Goal: Task Accomplishment & Management: Use online tool/utility

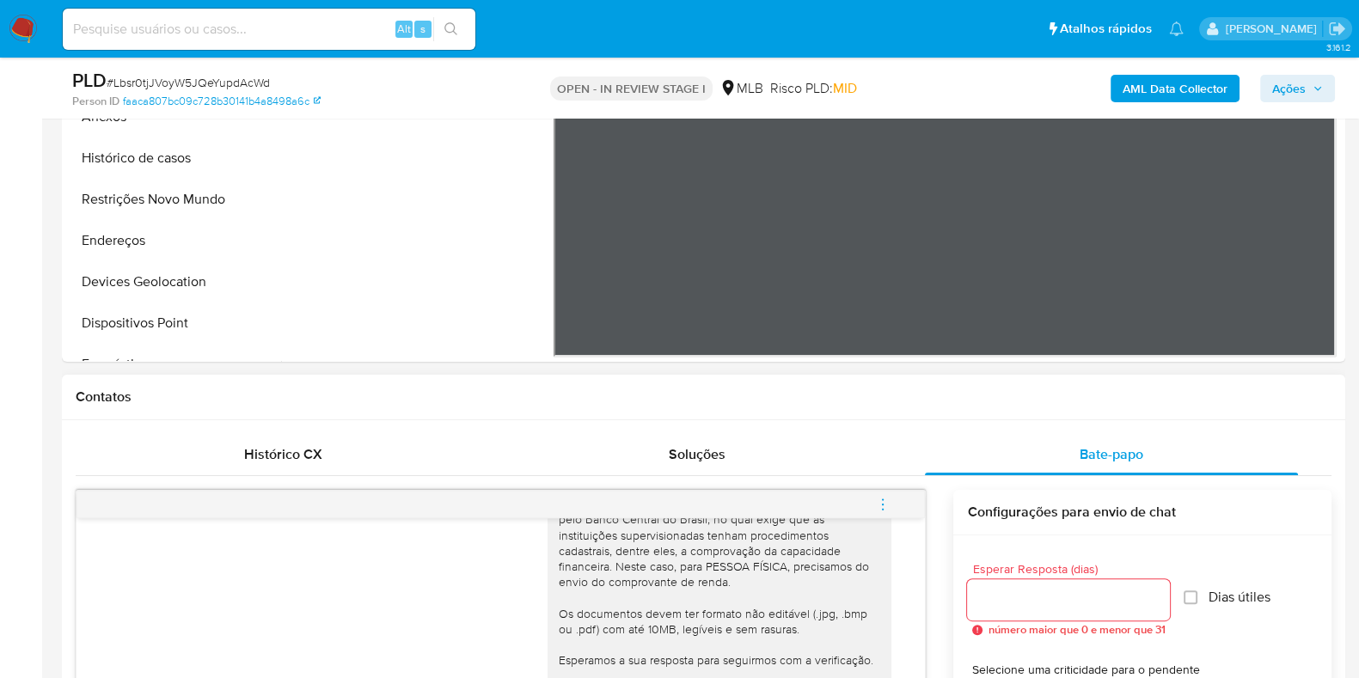
scroll to position [214, 0]
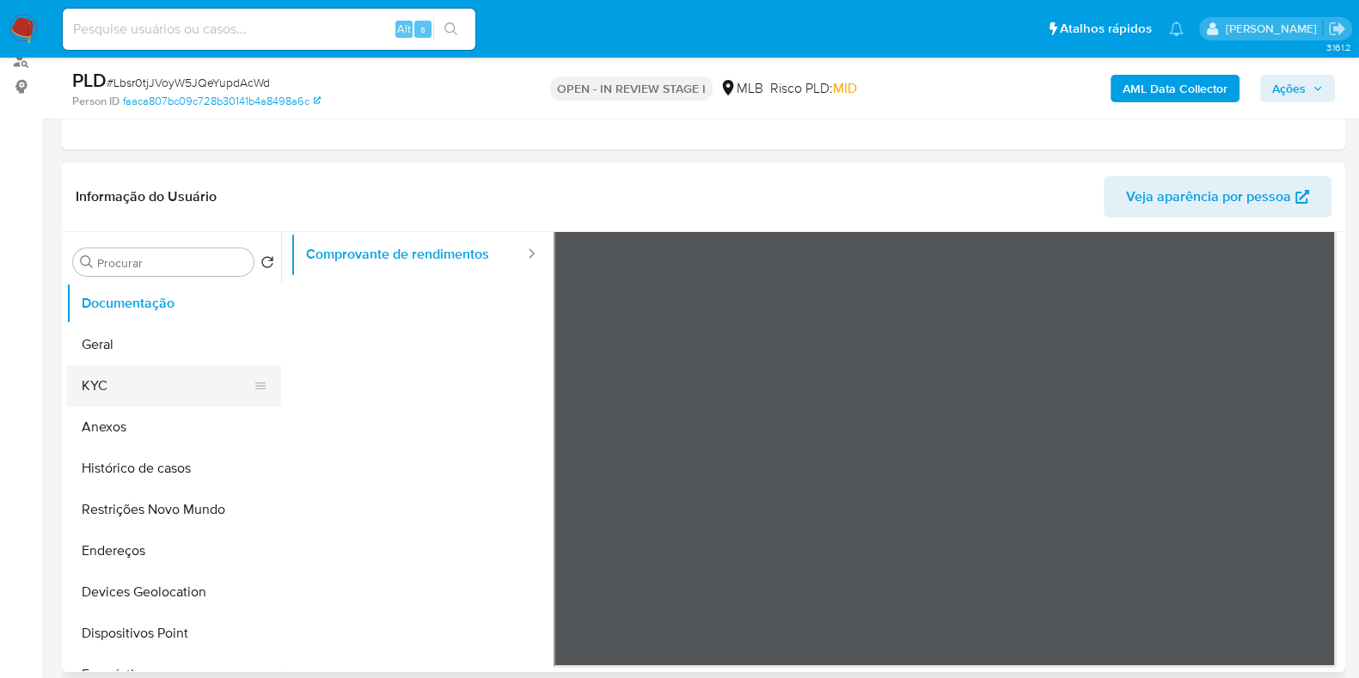
click at [96, 376] on button "KYC" at bounding box center [166, 385] width 201 height 41
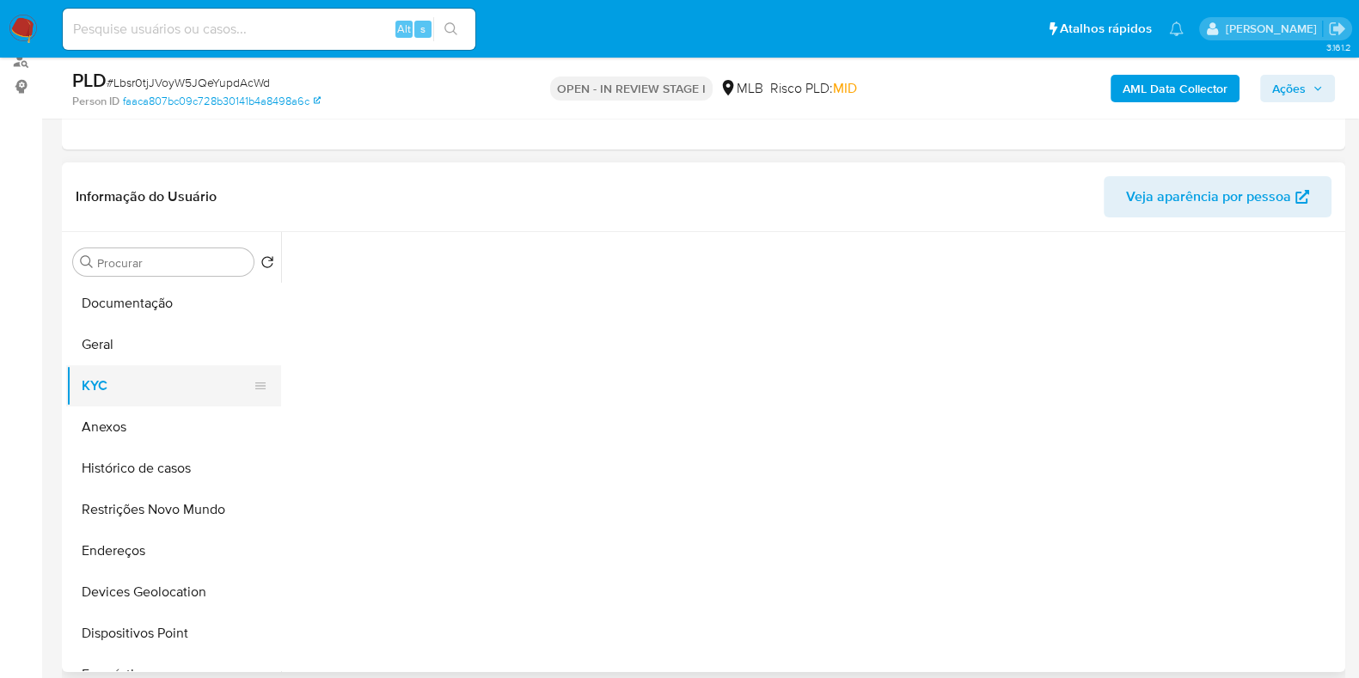
scroll to position [0, 0]
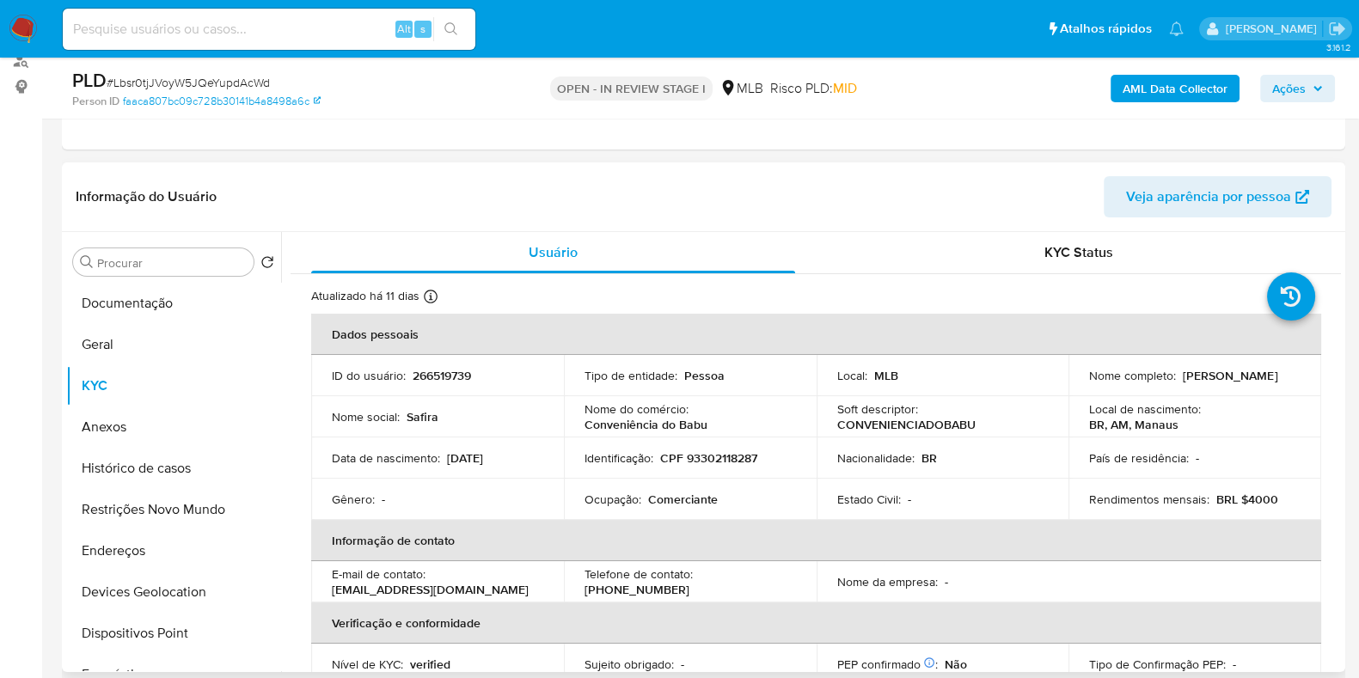
click at [692, 495] on p "Comerciante" at bounding box center [683, 499] width 70 height 15
copy p "Comerciante"
click at [166, 462] on button "Histórico de casos" at bounding box center [166, 468] width 201 height 41
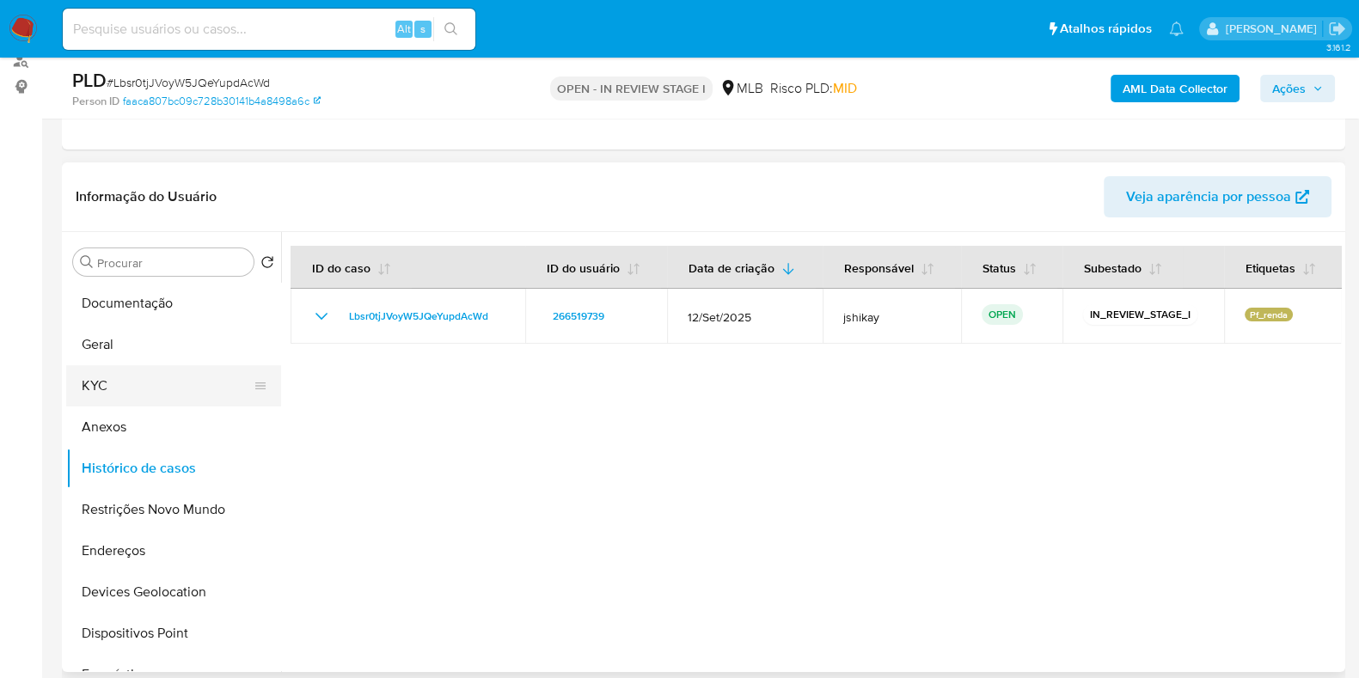
click at [143, 395] on button "KYC" at bounding box center [166, 385] width 201 height 41
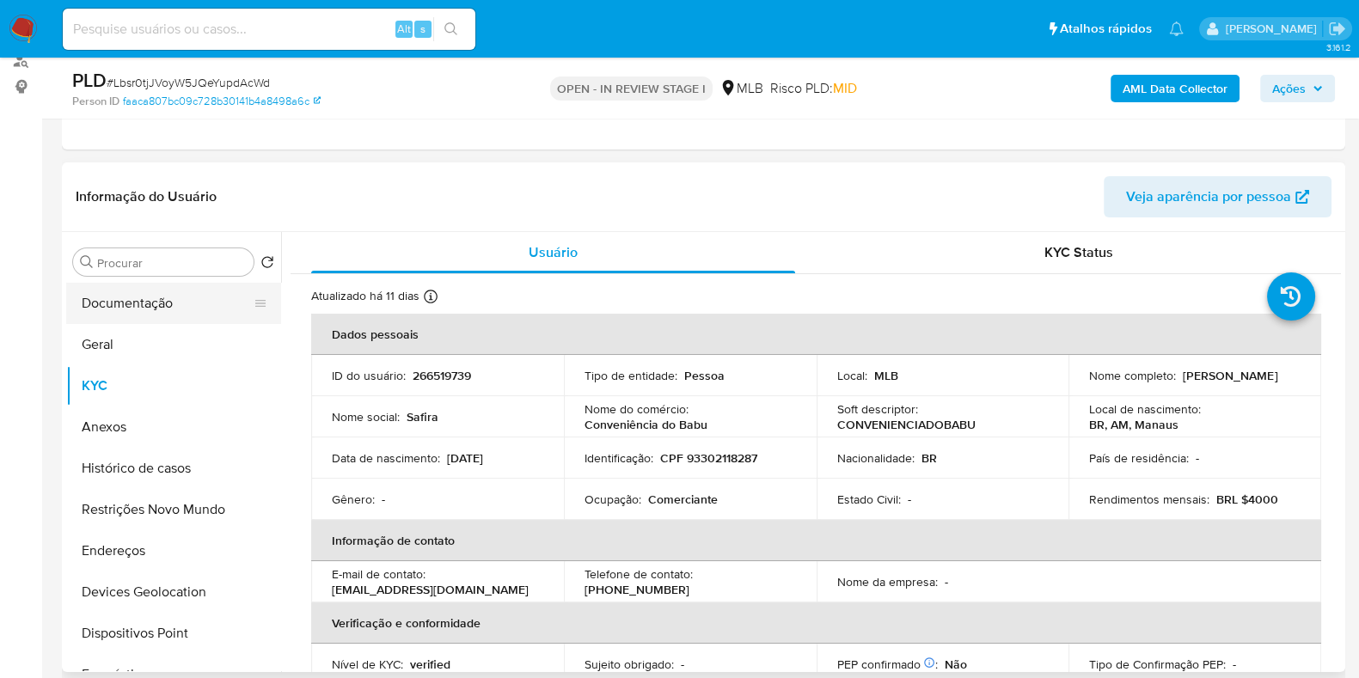
click at [137, 315] on button "Documentação" at bounding box center [166, 303] width 201 height 41
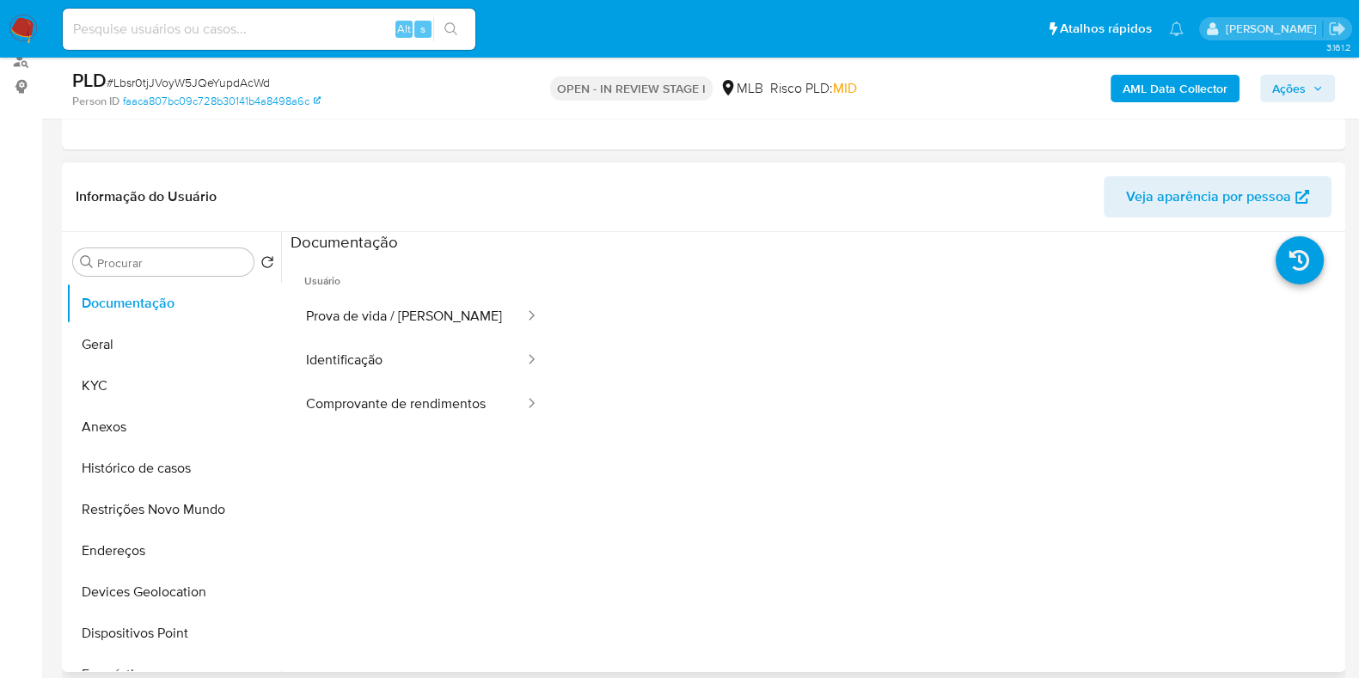
click at [407, 438] on ul "Usuário Prova de vida / Selfie Identificação Comprovante de rendimentos" at bounding box center [422, 501] width 263 height 495
click at [426, 361] on button "Identificação" at bounding box center [409, 361] width 236 height 44
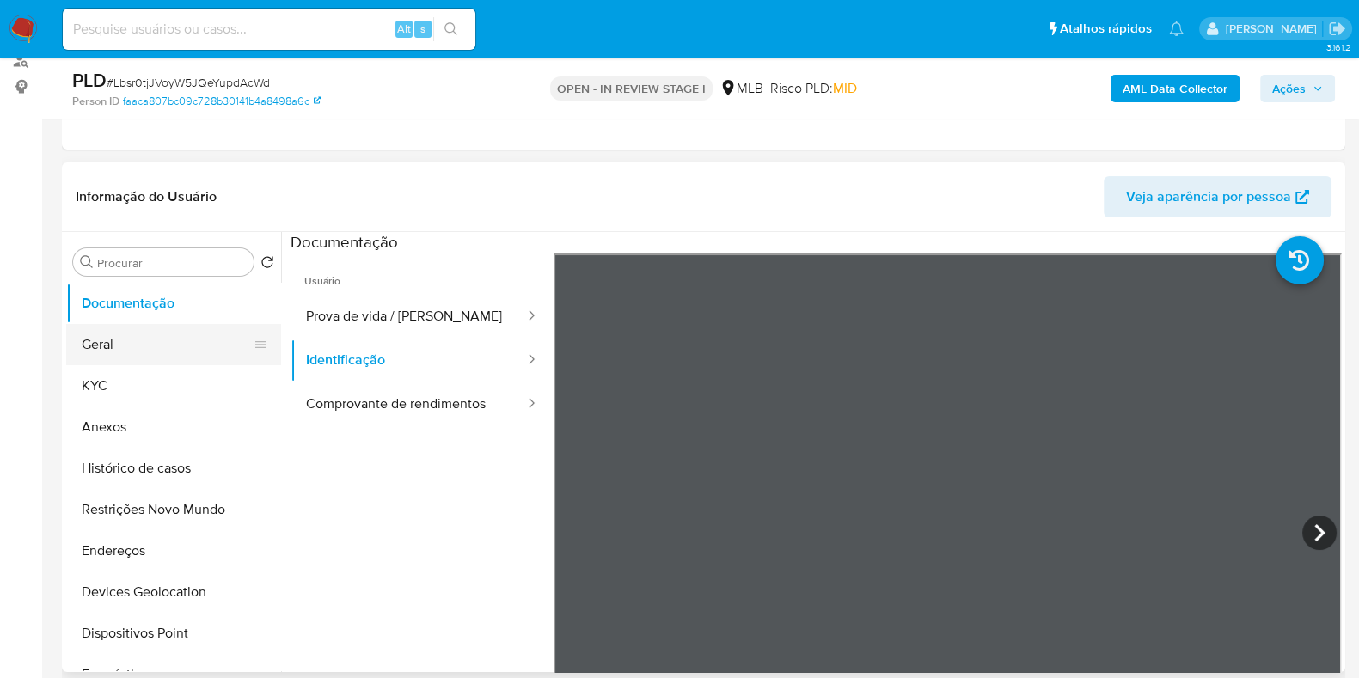
click at [125, 346] on button "Geral" at bounding box center [166, 344] width 201 height 41
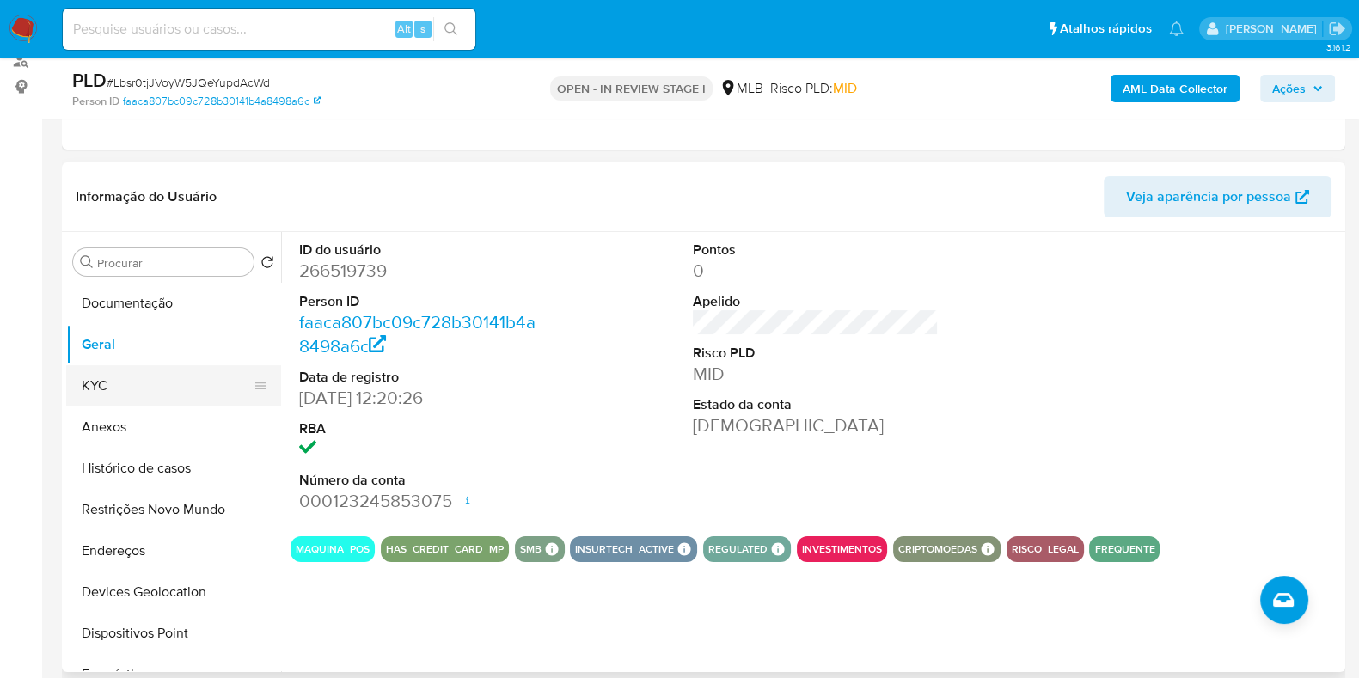
click at [140, 398] on button "KYC" at bounding box center [166, 385] width 201 height 41
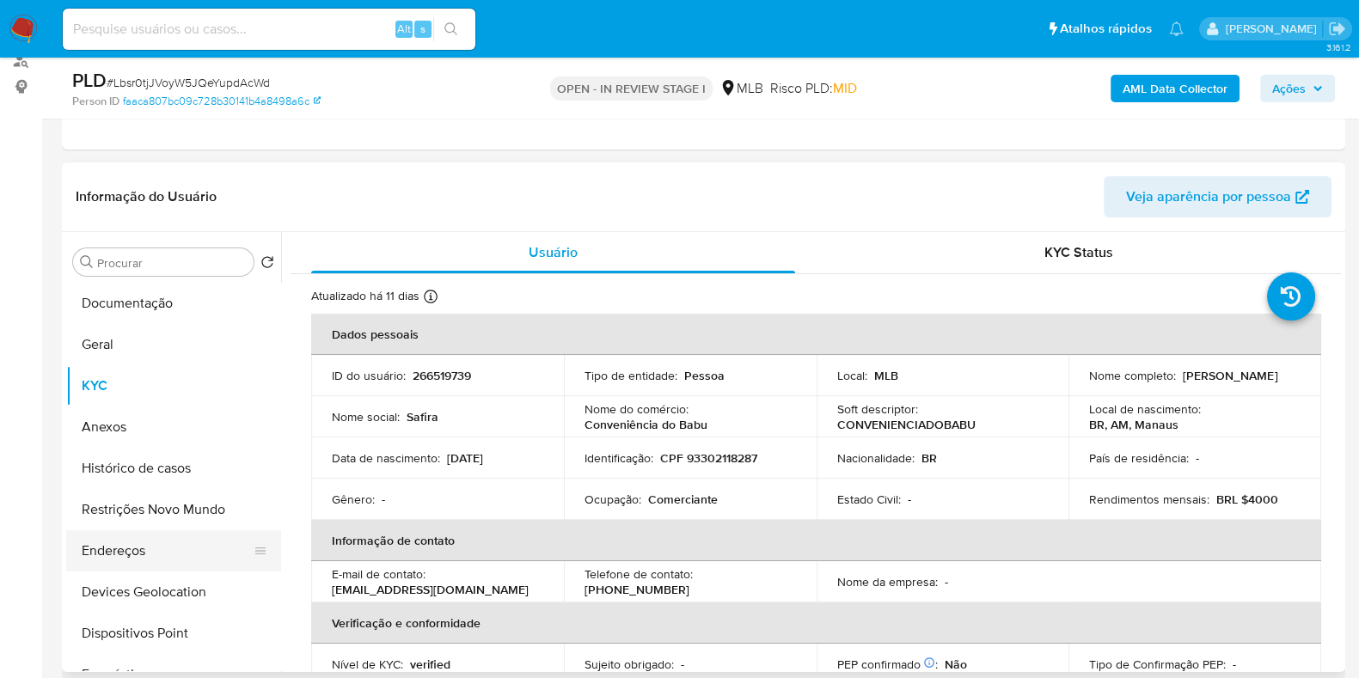
click at [166, 554] on button "Endereços" at bounding box center [166, 550] width 201 height 41
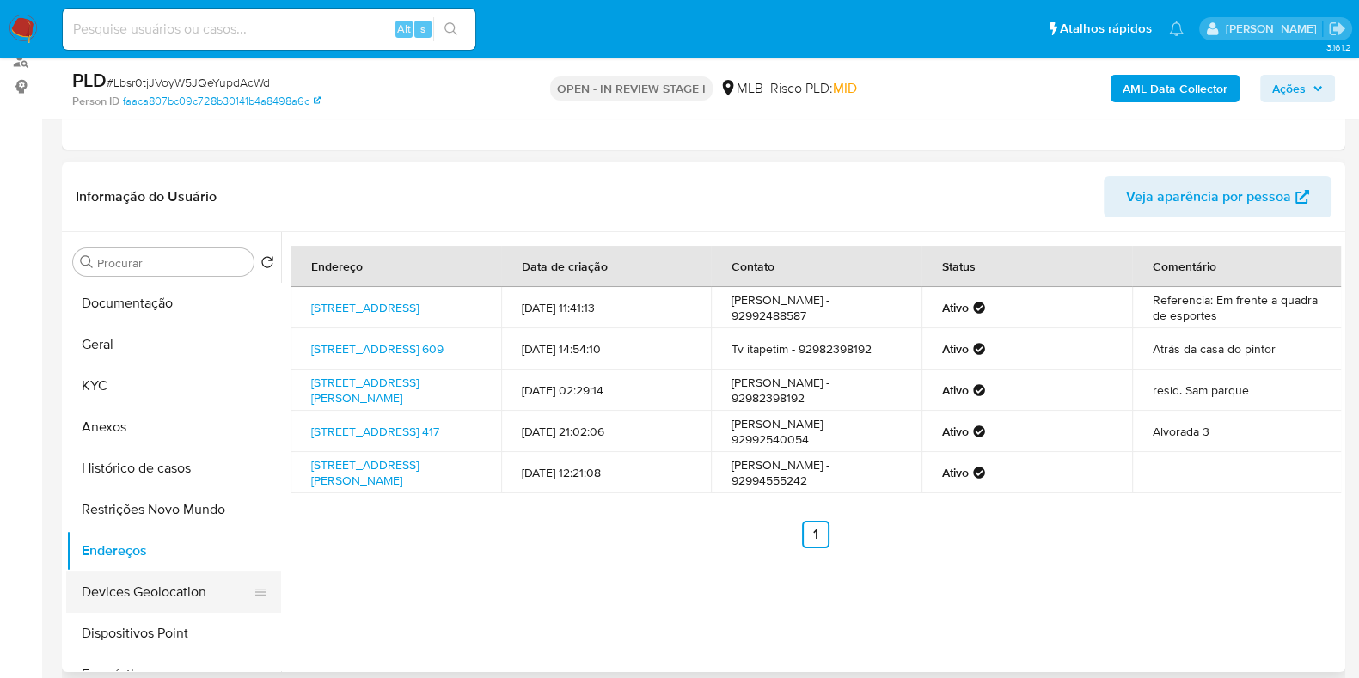
click at [149, 582] on button "Devices Geolocation" at bounding box center [166, 592] width 201 height 41
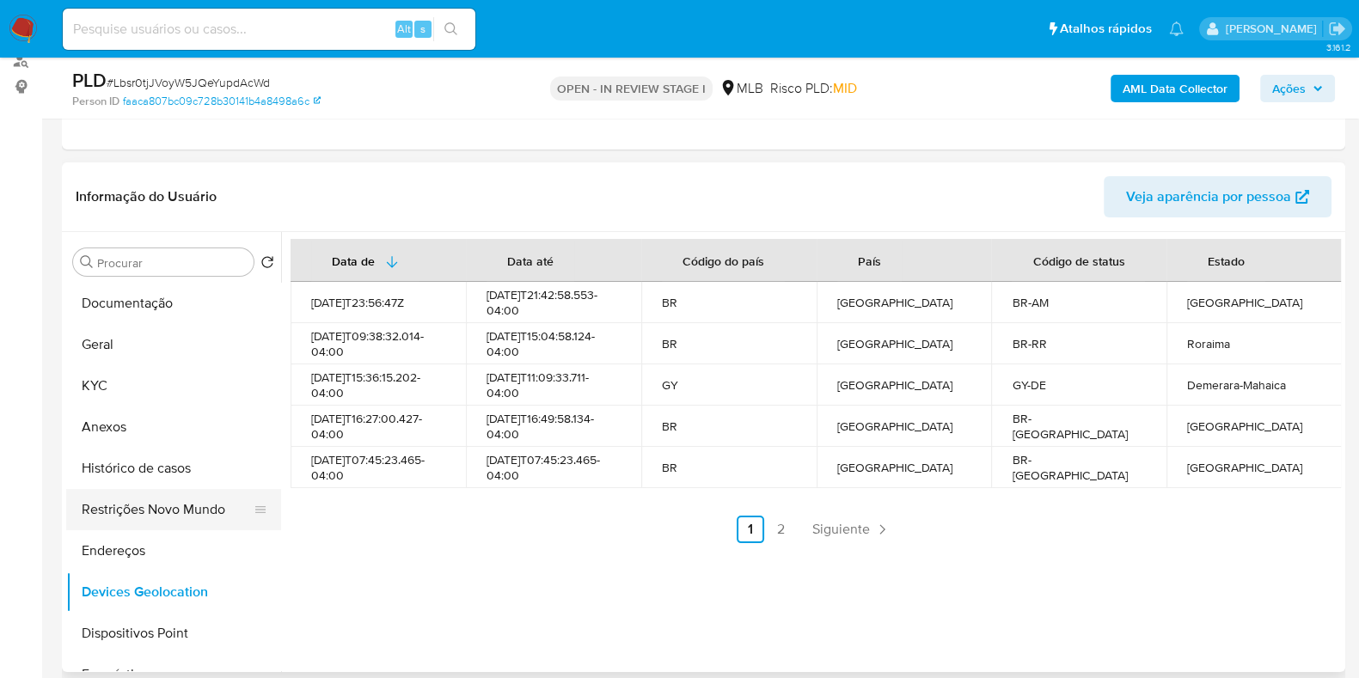
click at [118, 505] on button "Restrições Novo Mundo" at bounding box center [166, 509] width 201 height 41
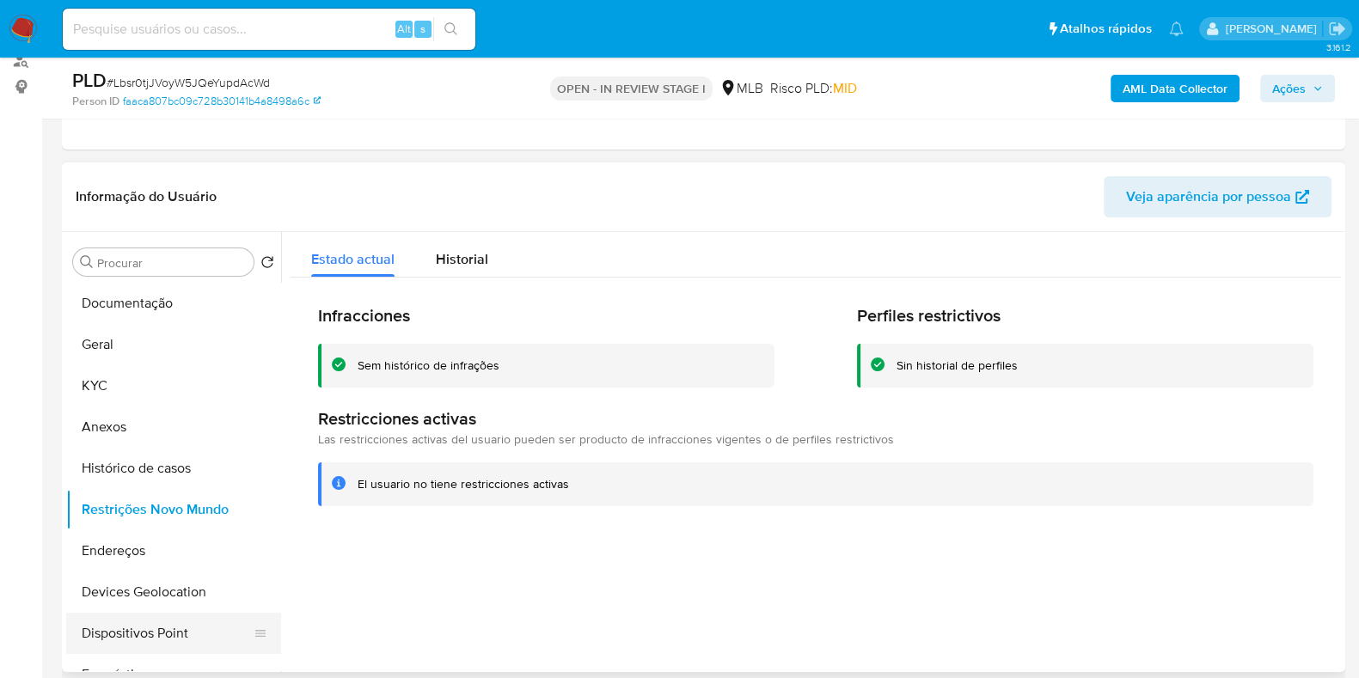
click at [170, 623] on button "Dispositivos Point" at bounding box center [166, 633] width 201 height 41
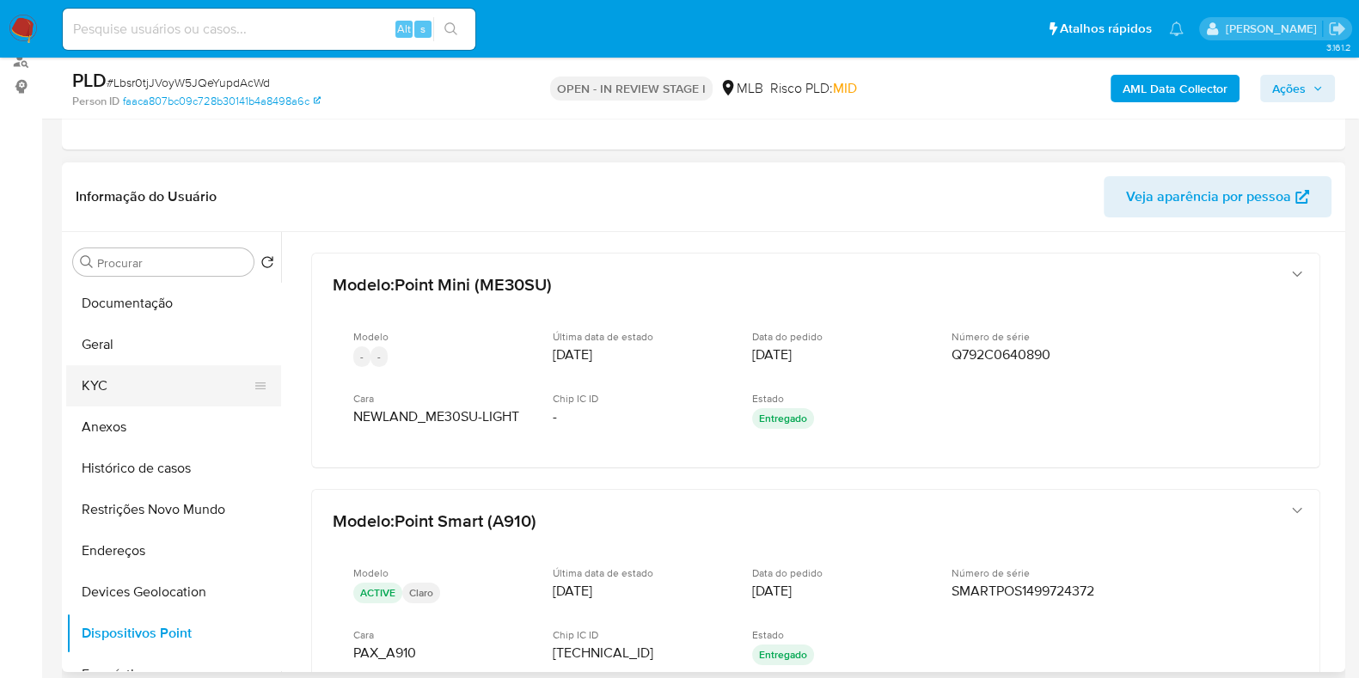
click at [132, 395] on button "KYC" at bounding box center [166, 385] width 201 height 41
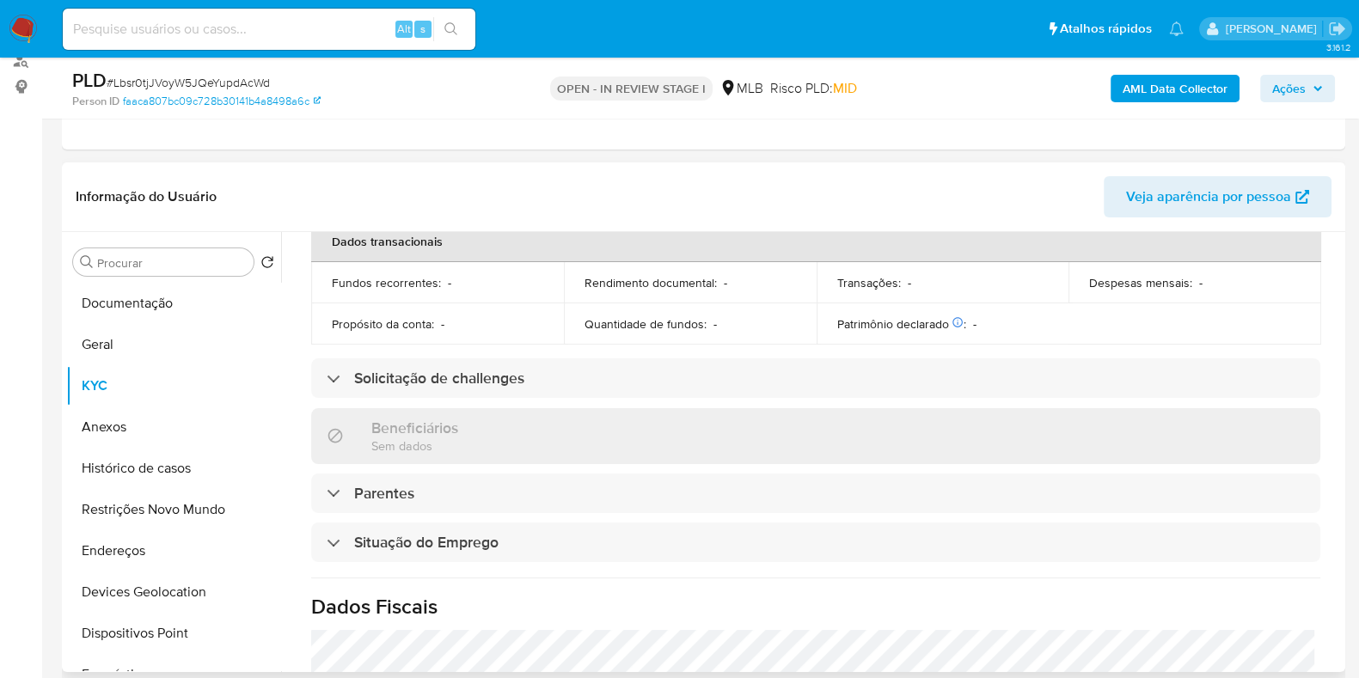
scroll to position [747, 0]
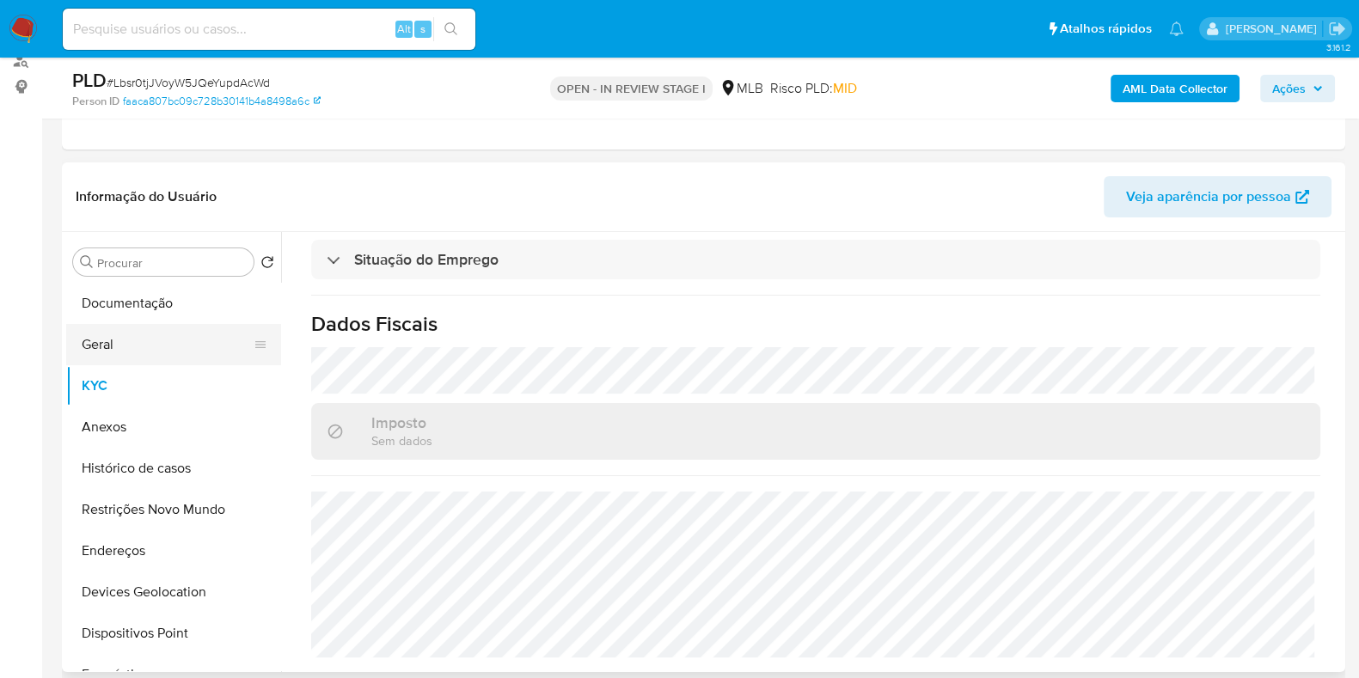
click at [113, 363] on button "Geral" at bounding box center [166, 344] width 201 height 41
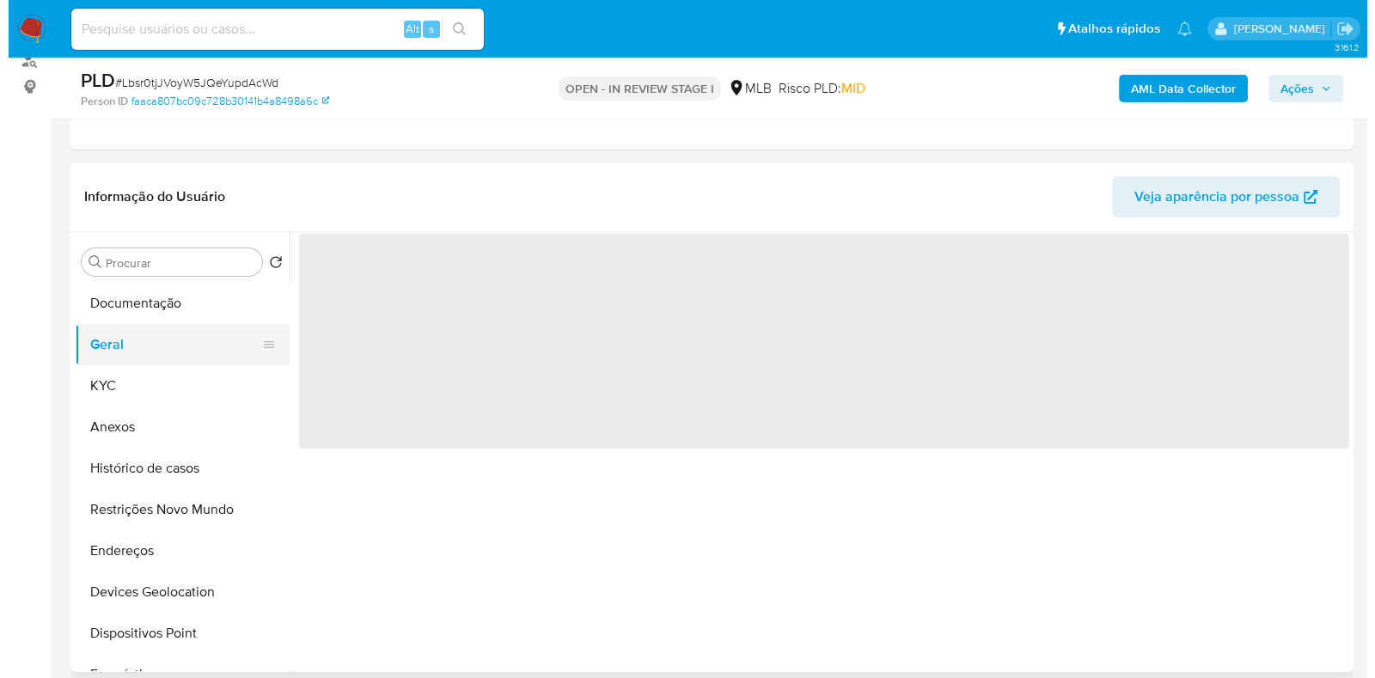
scroll to position [0, 0]
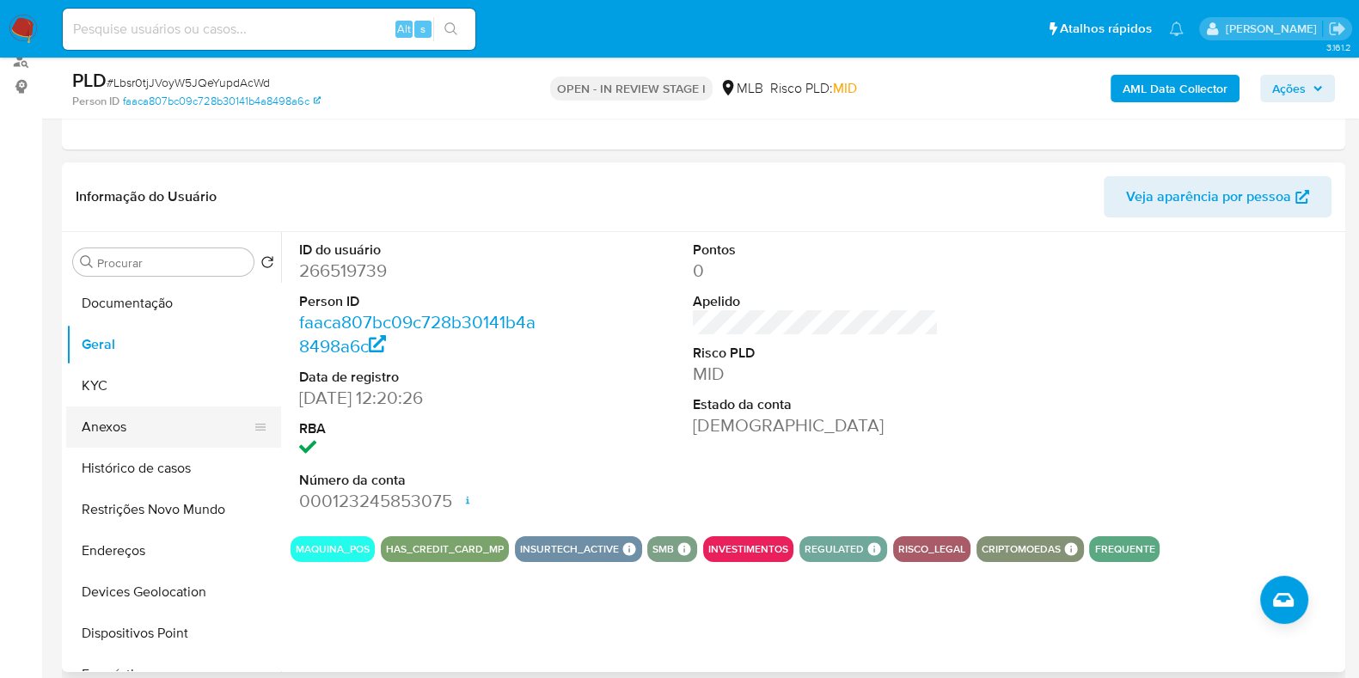
drag, startPoint x: 126, startPoint y: 385, endPoint x: 133, endPoint y: 428, distance: 43.5
click at [133, 428] on ul "Documentação Geral KYC Anexos Histórico de casos Restrições Novo Mundo Endereço…" at bounding box center [173, 477] width 215 height 388
click at [133, 428] on button "Anexos" at bounding box center [166, 427] width 201 height 41
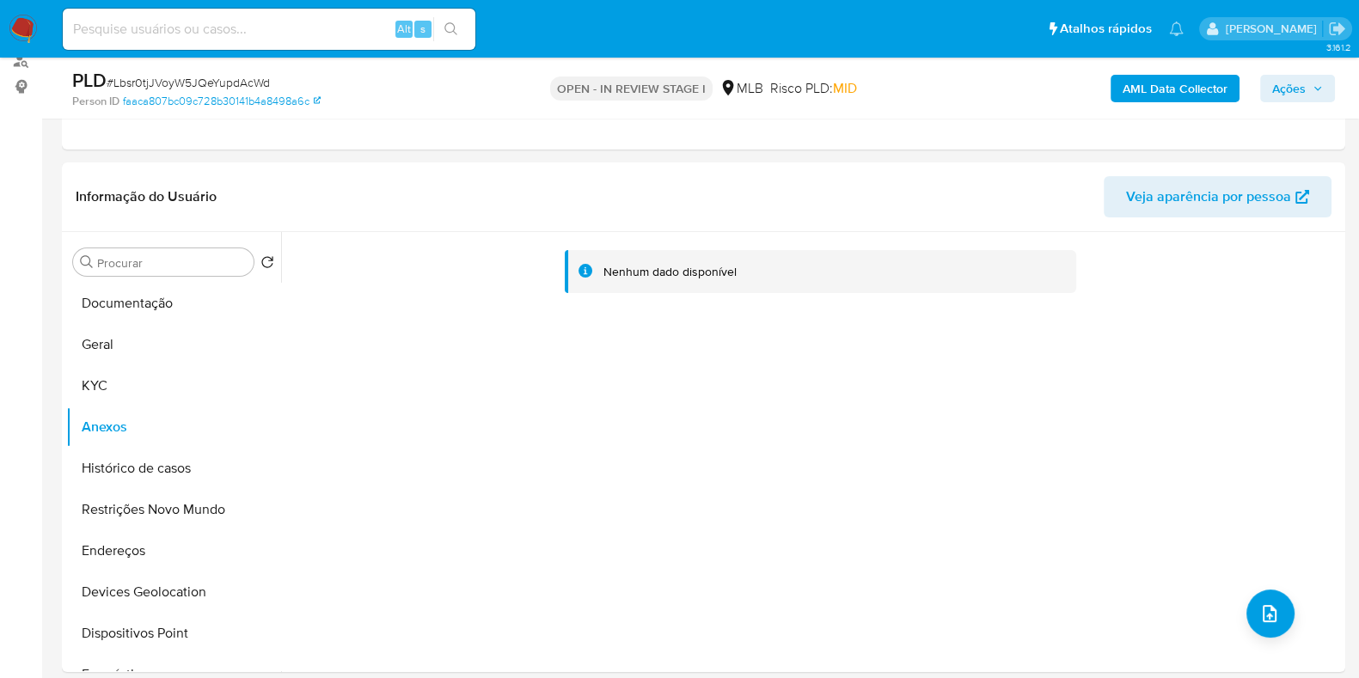
click at [1149, 101] on b "AML Data Collector" at bounding box center [1175, 89] width 105 height 28
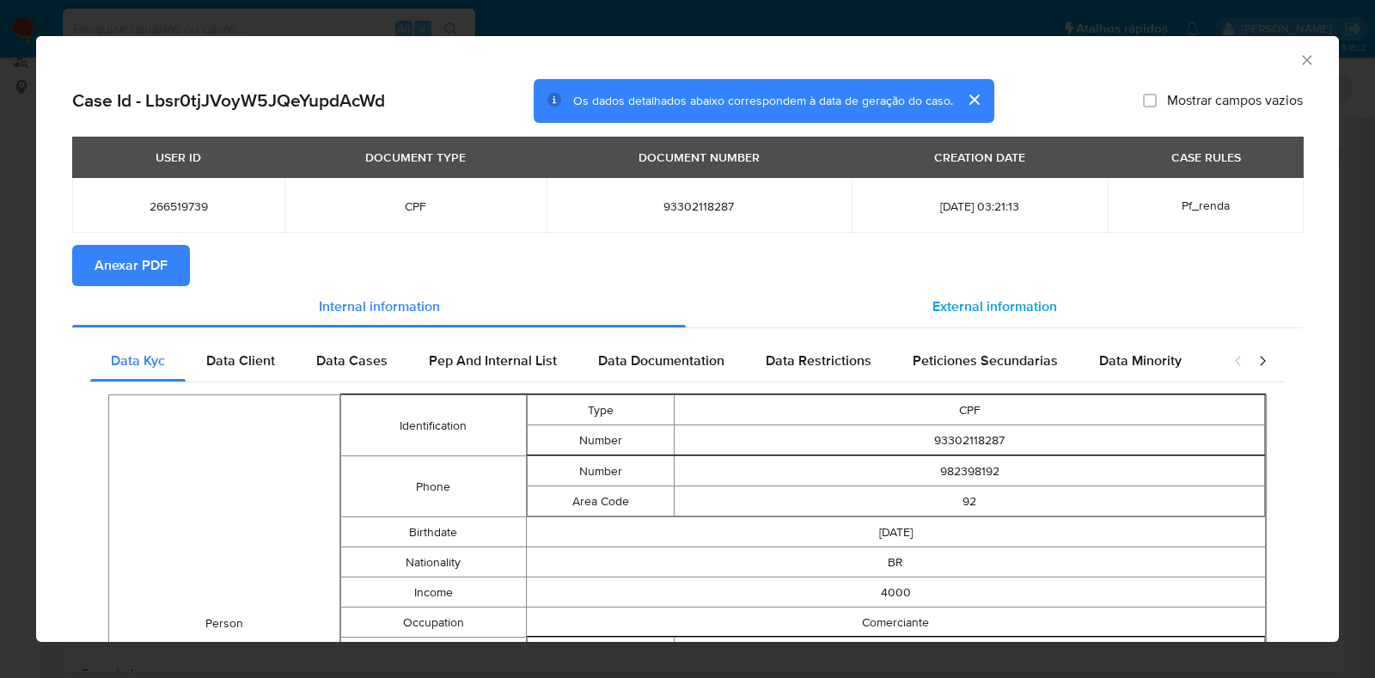
click at [1010, 297] on span "External information" at bounding box center [995, 307] width 125 height 20
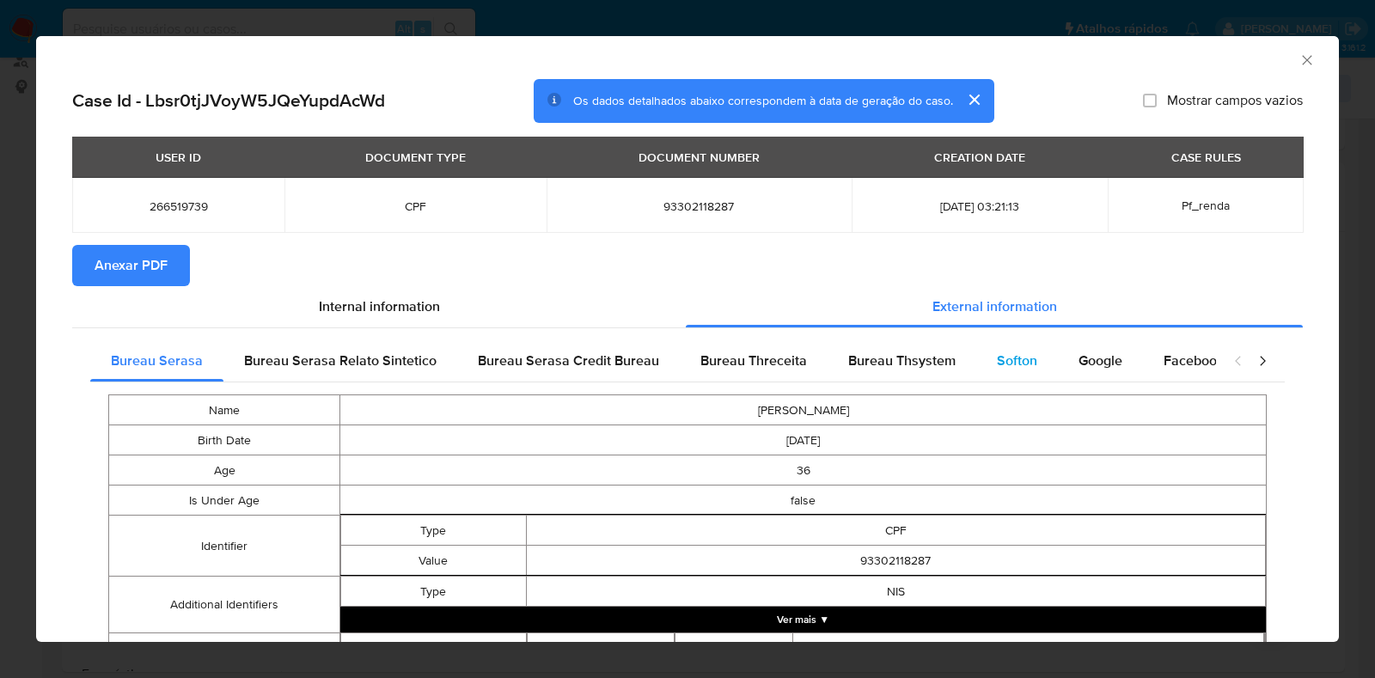
click at [1021, 355] on span "Softon" at bounding box center [1017, 361] width 40 height 20
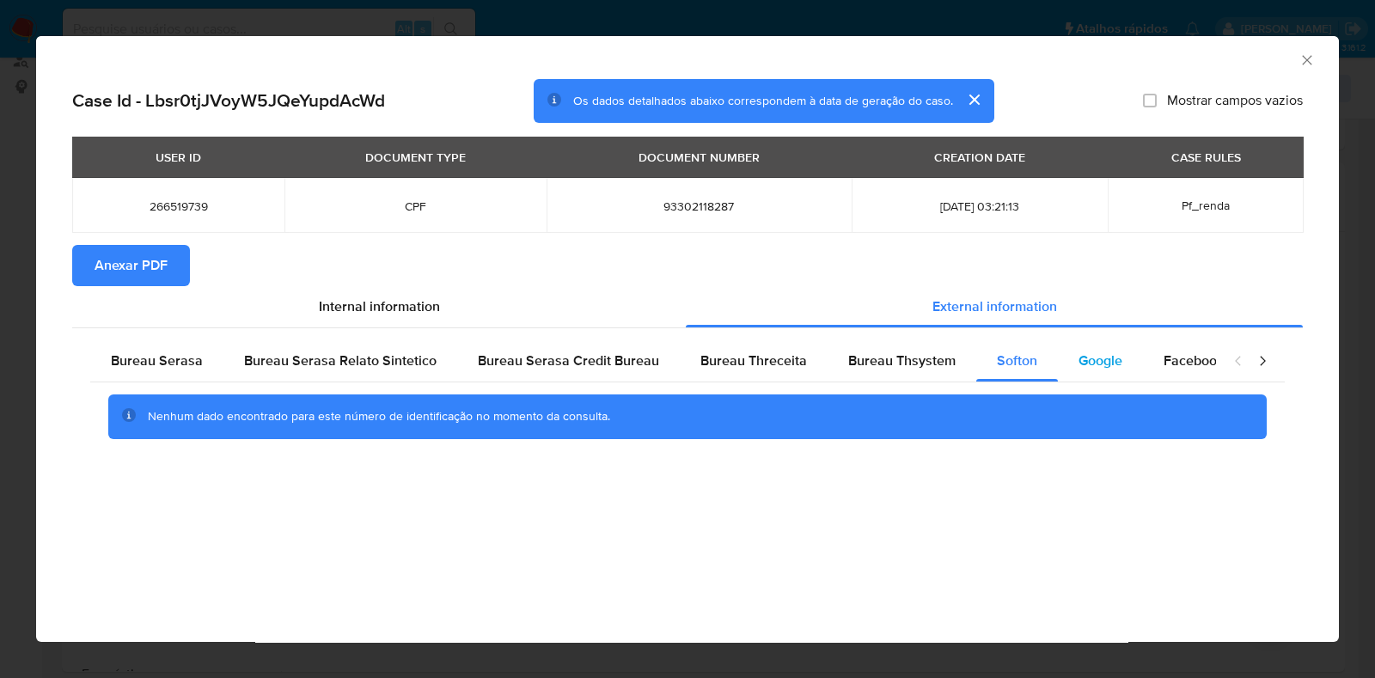
click at [1079, 354] on span "Google" at bounding box center [1101, 361] width 44 height 20
click at [877, 355] on span "Bureau Thsystem" at bounding box center [902, 361] width 107 height 20
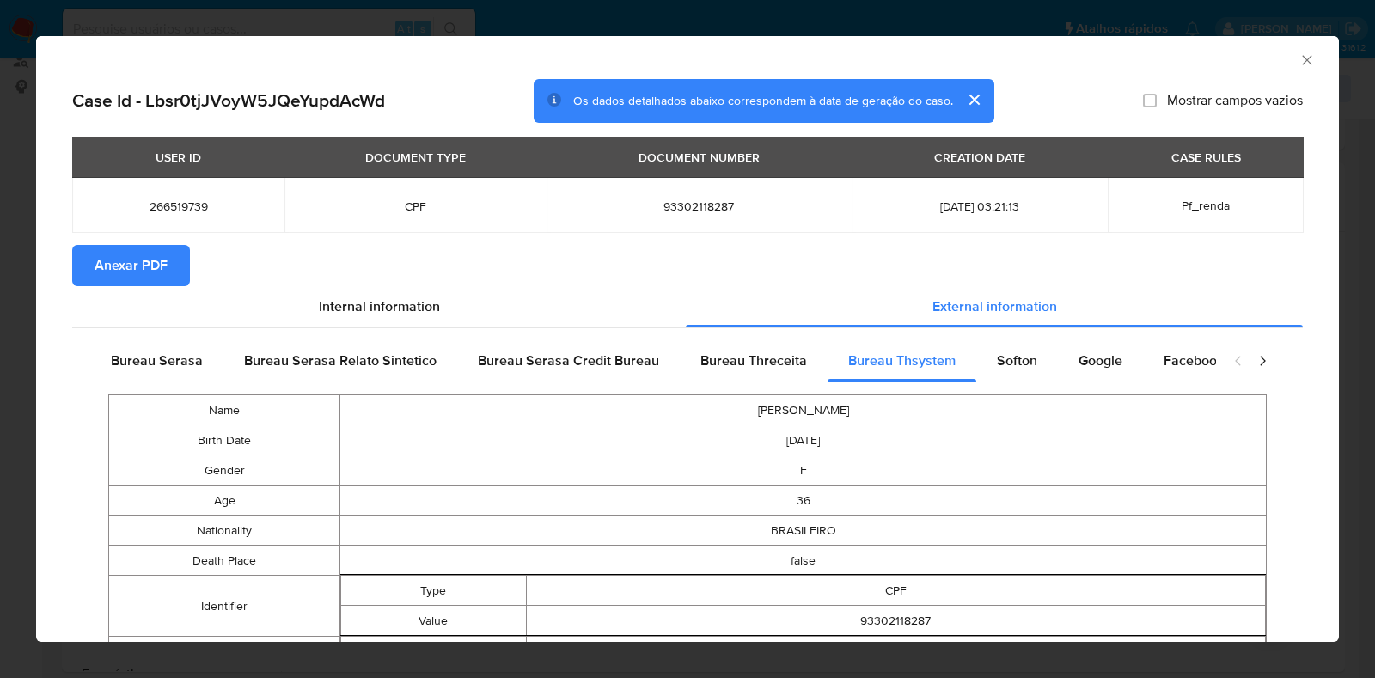
click at [107, 260] on span "Anexar PDF" at bounding box center [131, 266] width 73 height 38
click at [1299, 55] on icon "Fechar a janela" at bounding box center [1307, 60] width 17 height 17
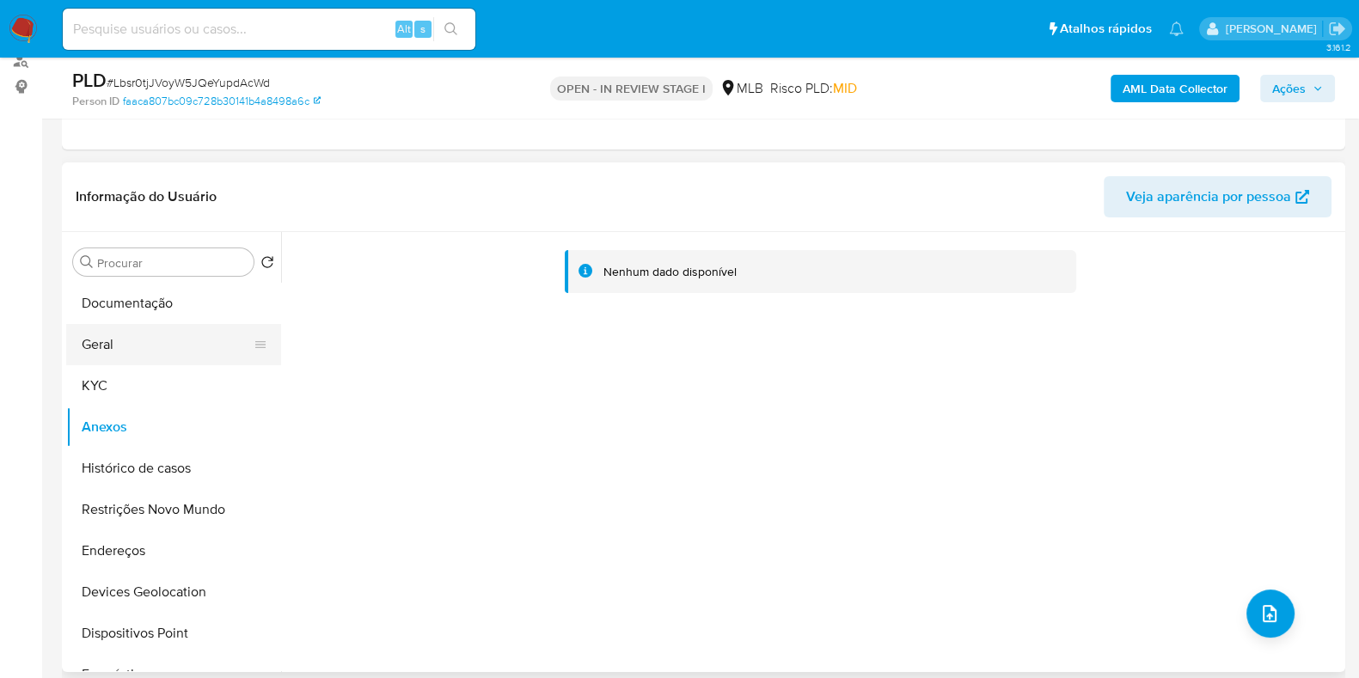
click at [165, 358] on button "Geral" at bounding box center [166, 344] width 201 height 41
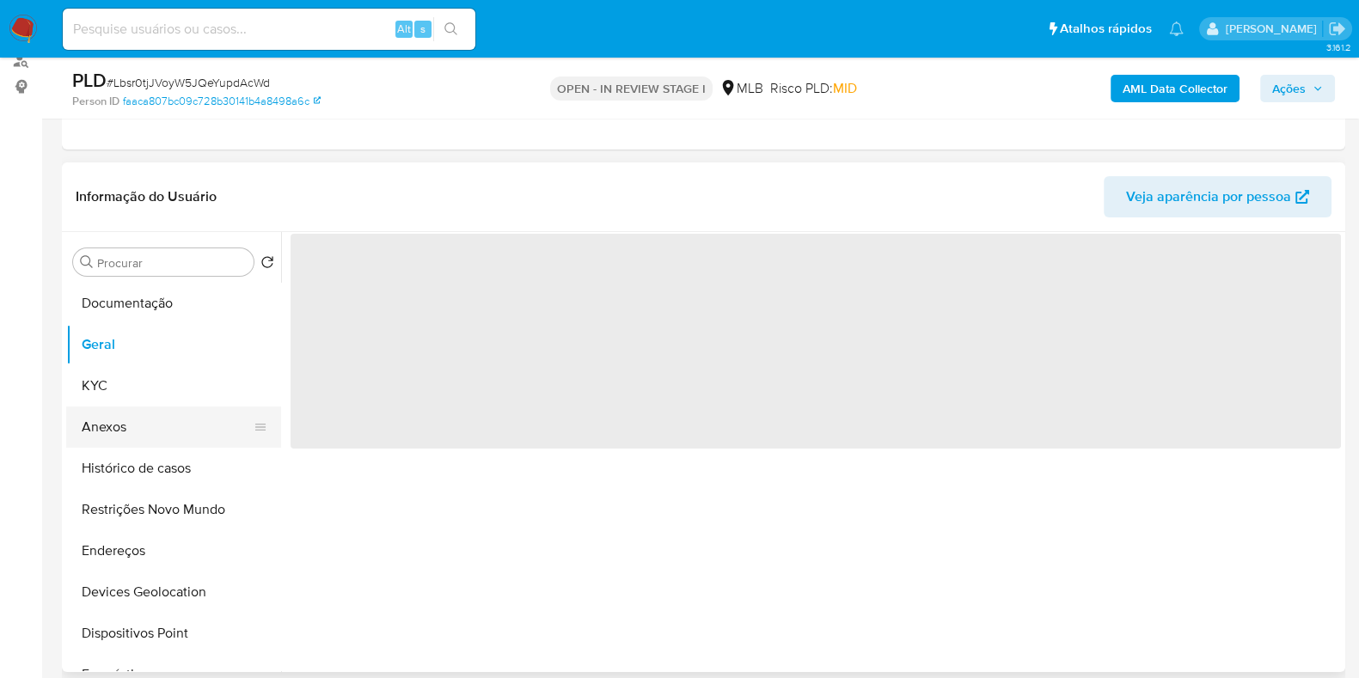
click at [146, 414] on button "Anexos" at bounding box center [166, 427] width 201 height 41
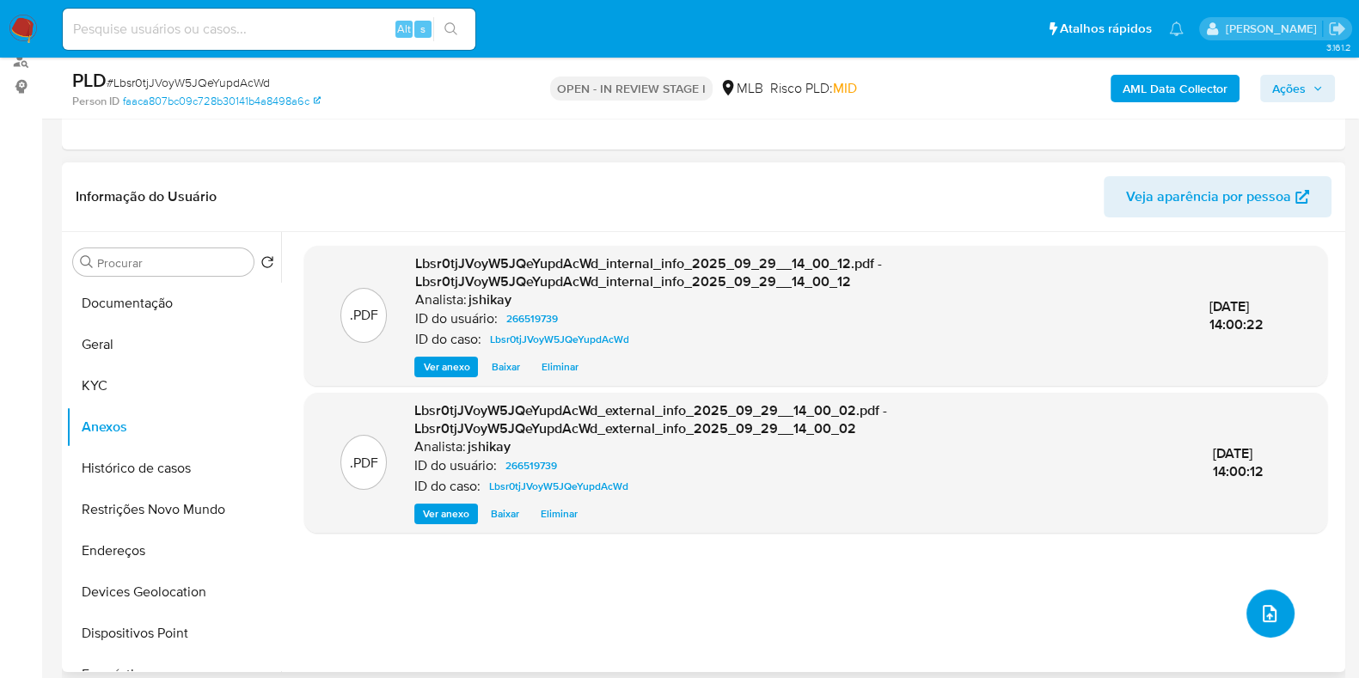
click at [1268, 613] on icon "upload-file" at bounding box center [1270, 613] width 14 height 17
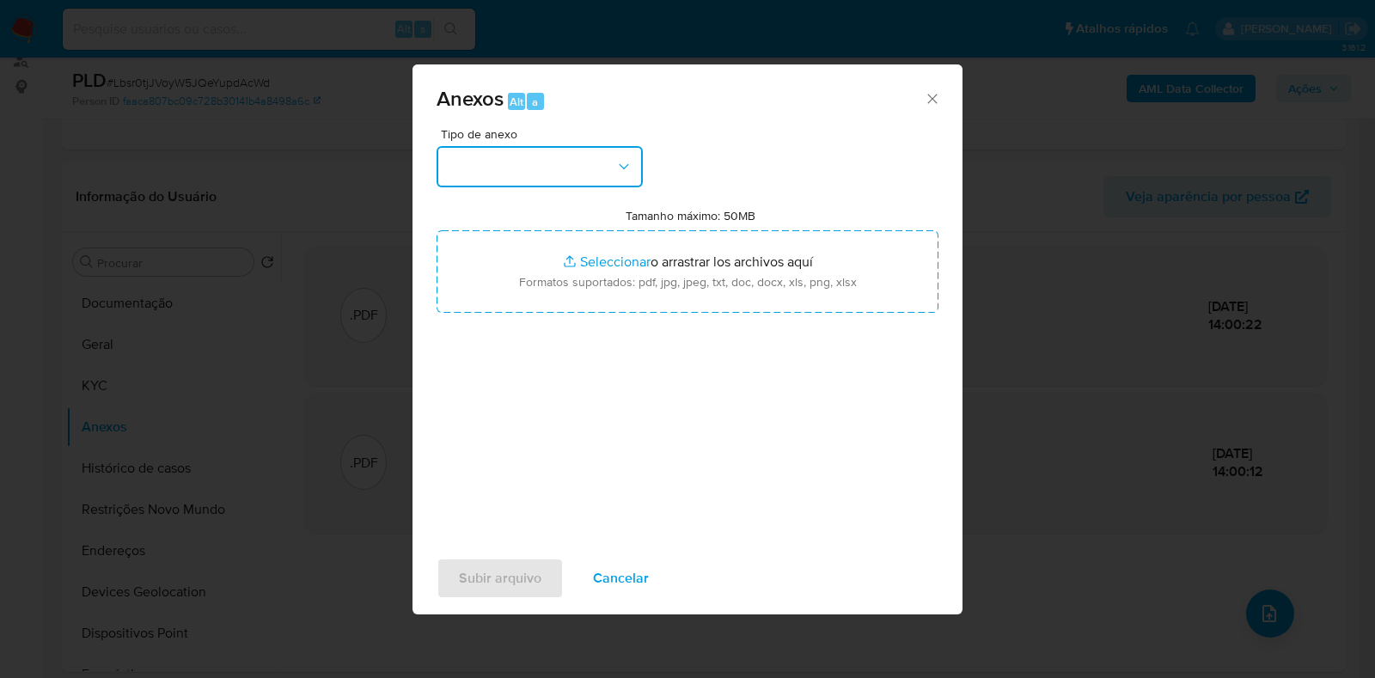
click at [593, 150] on button "button" at bounding box center [540, 166] width 206 height 41
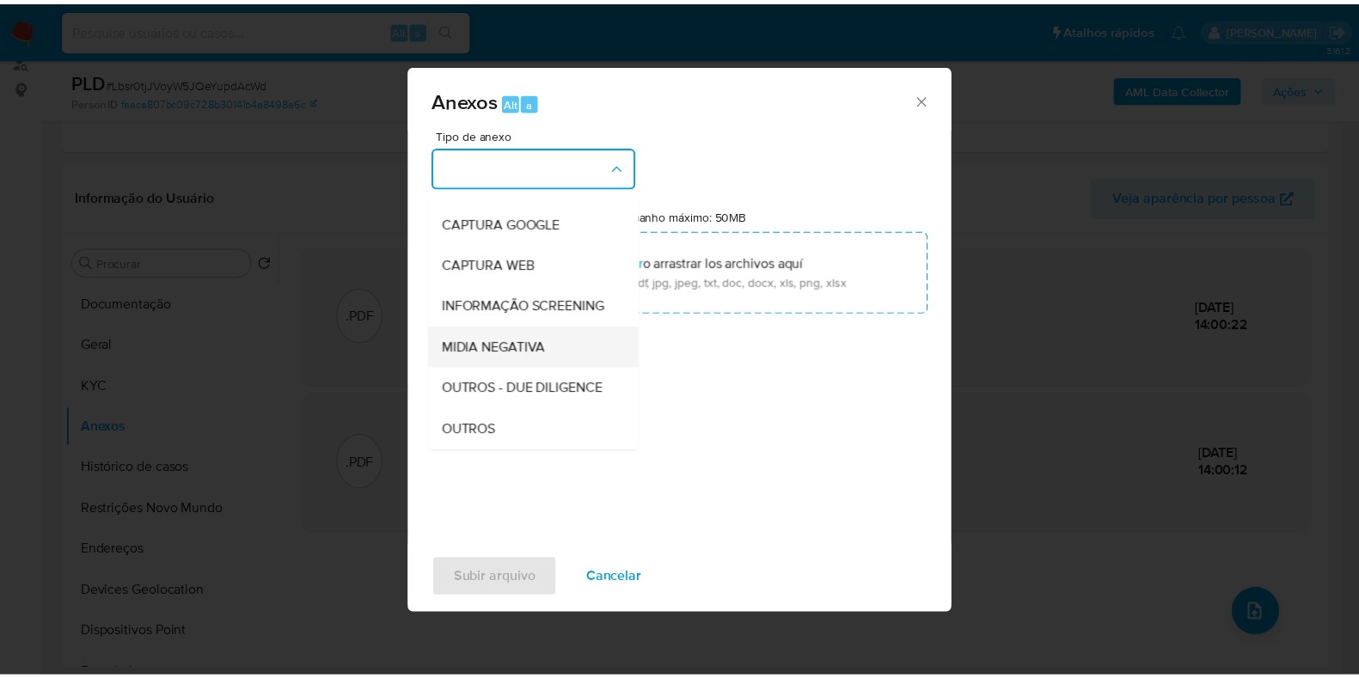
scroll to position [107, 0]
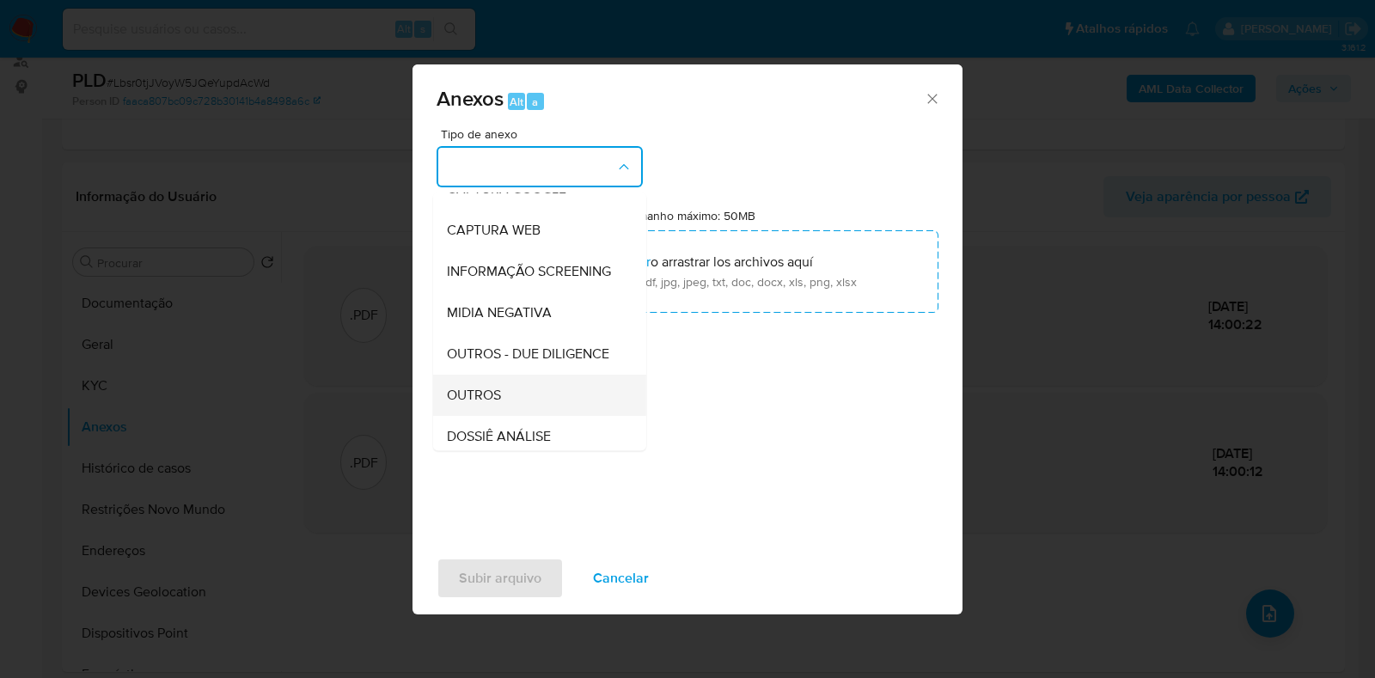
click at [490, 416] on div "OUTROS" at bounding box center [534, 395] width 175 height 41
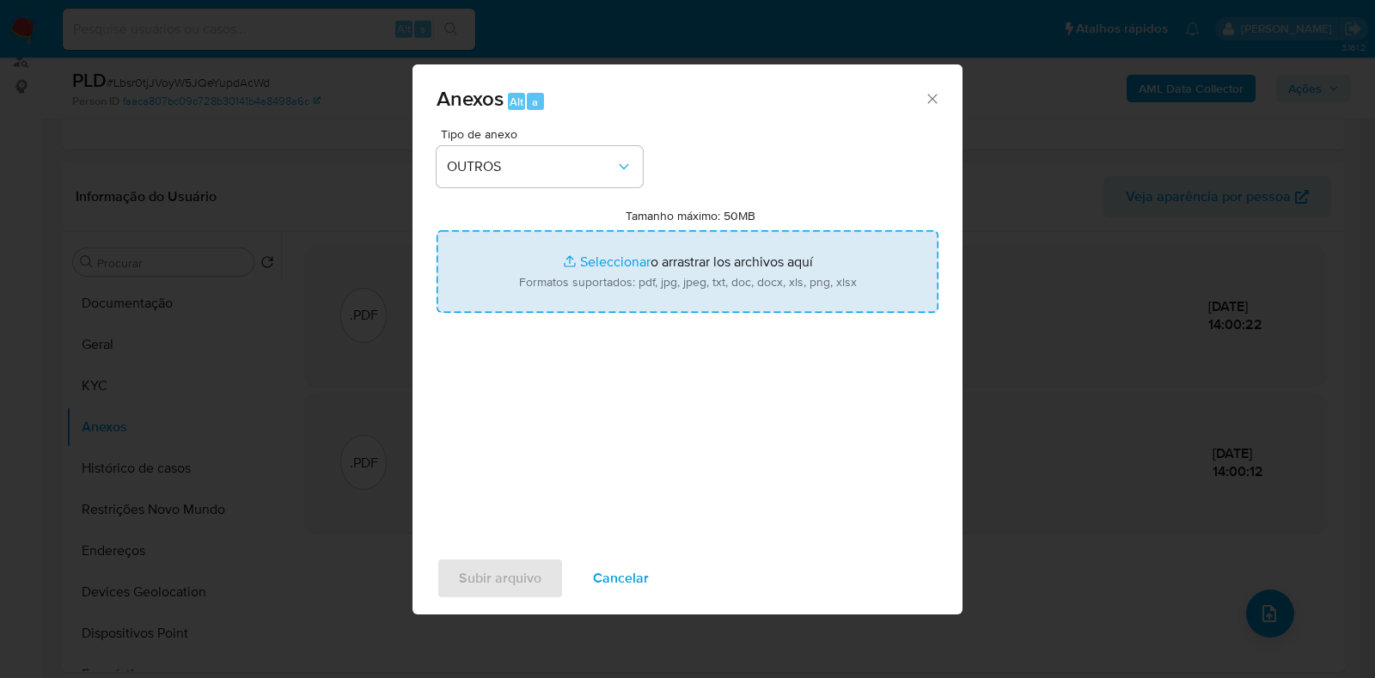
click at [561, 234] on input "Tamanho máximo: 50MB Seleccionar archivos" at bounding box center [688, 271] width 502 height 83
type input "C:\fakepath\SAR - XXXX - CPF 93302118287 - SAFIRA FERREIRA CORTEZ.pdf"
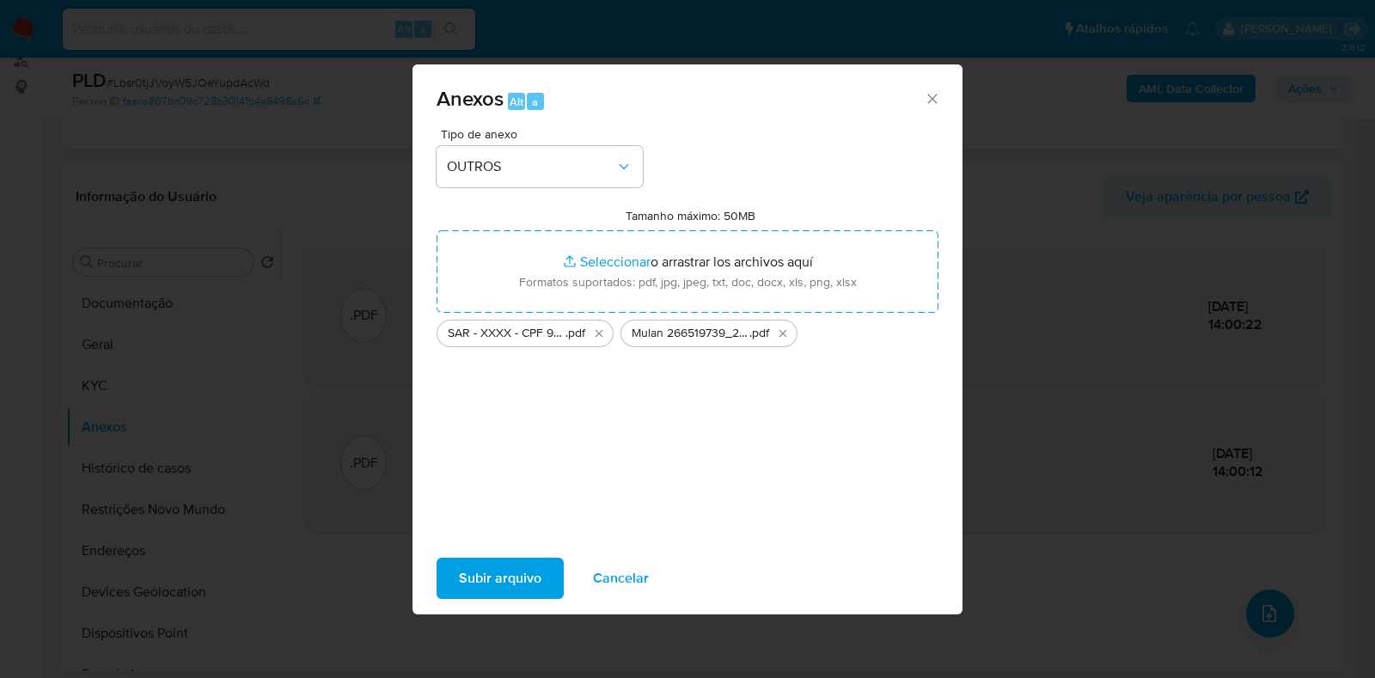
click at [492, 564] on span "Subir arquivo" at bounding box center [500, 579] width 83 height 38
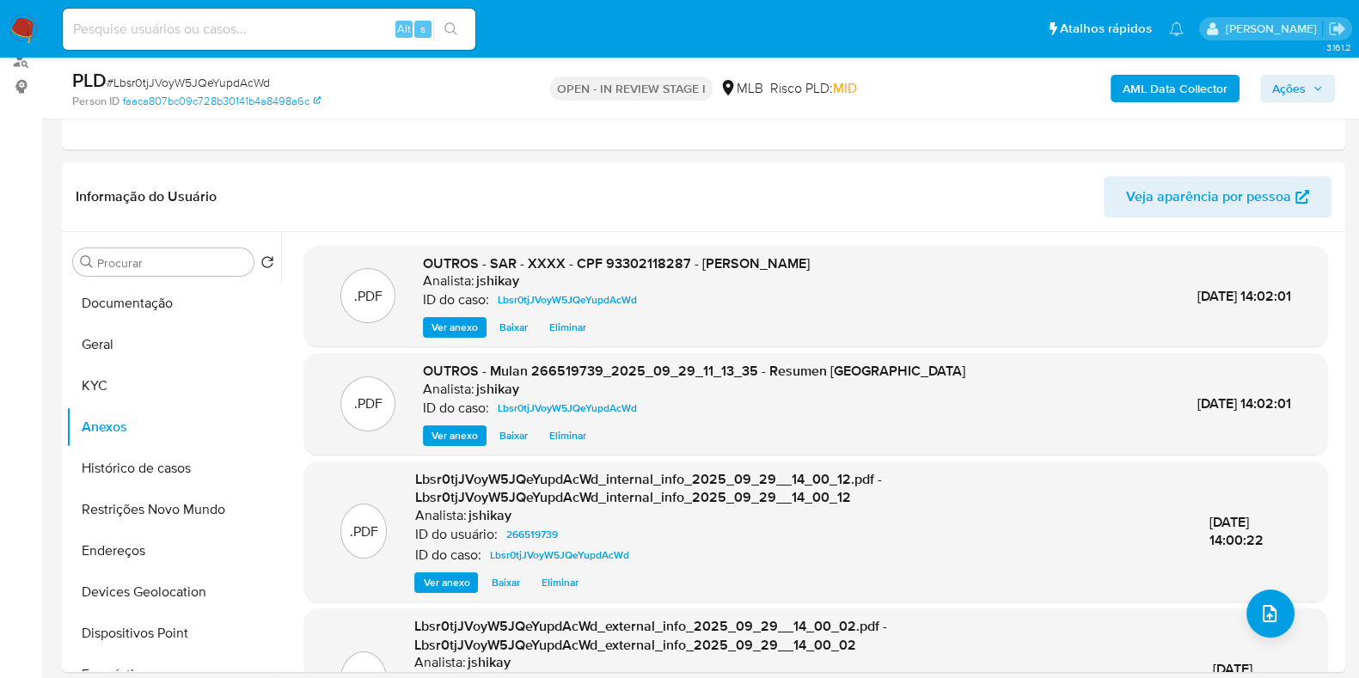
click at [1284, 88] on span "Ações" at bounding box center [1289, 89] width 34 height 28
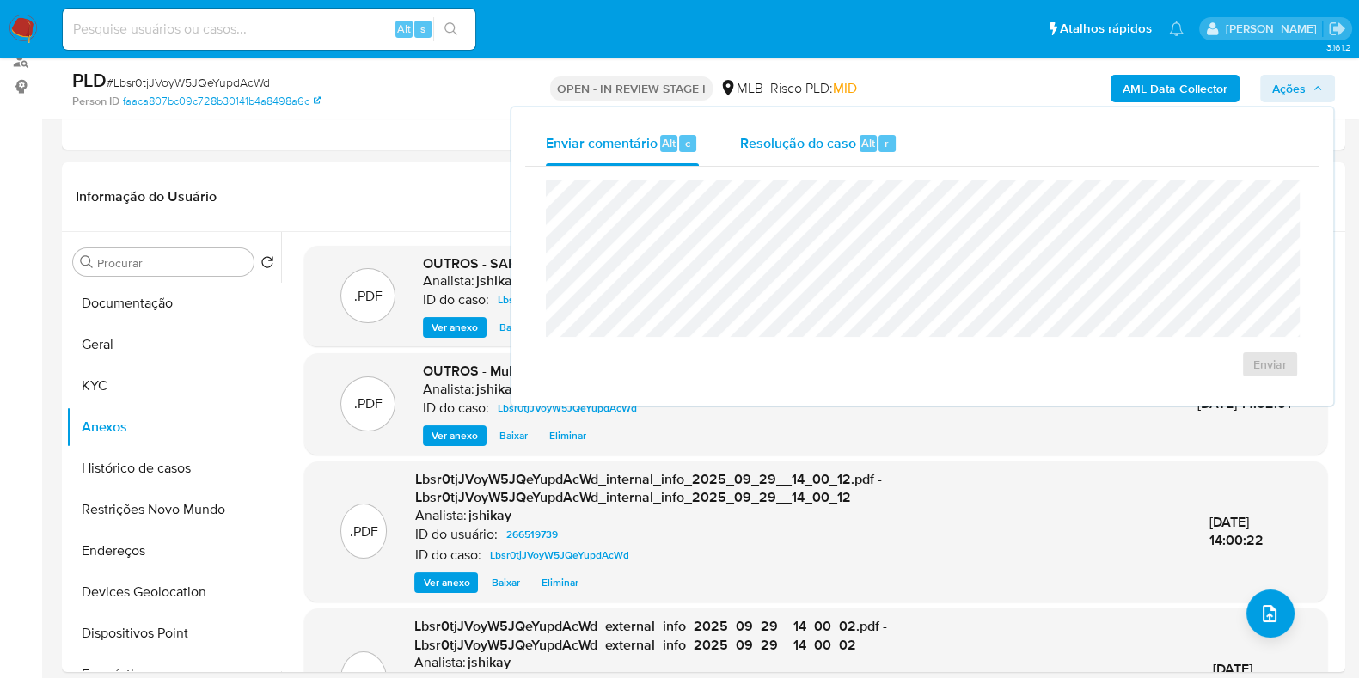
click at [788, 146] on span "Resolução do caso" at bounding box center [798, 142] width 116 height 20
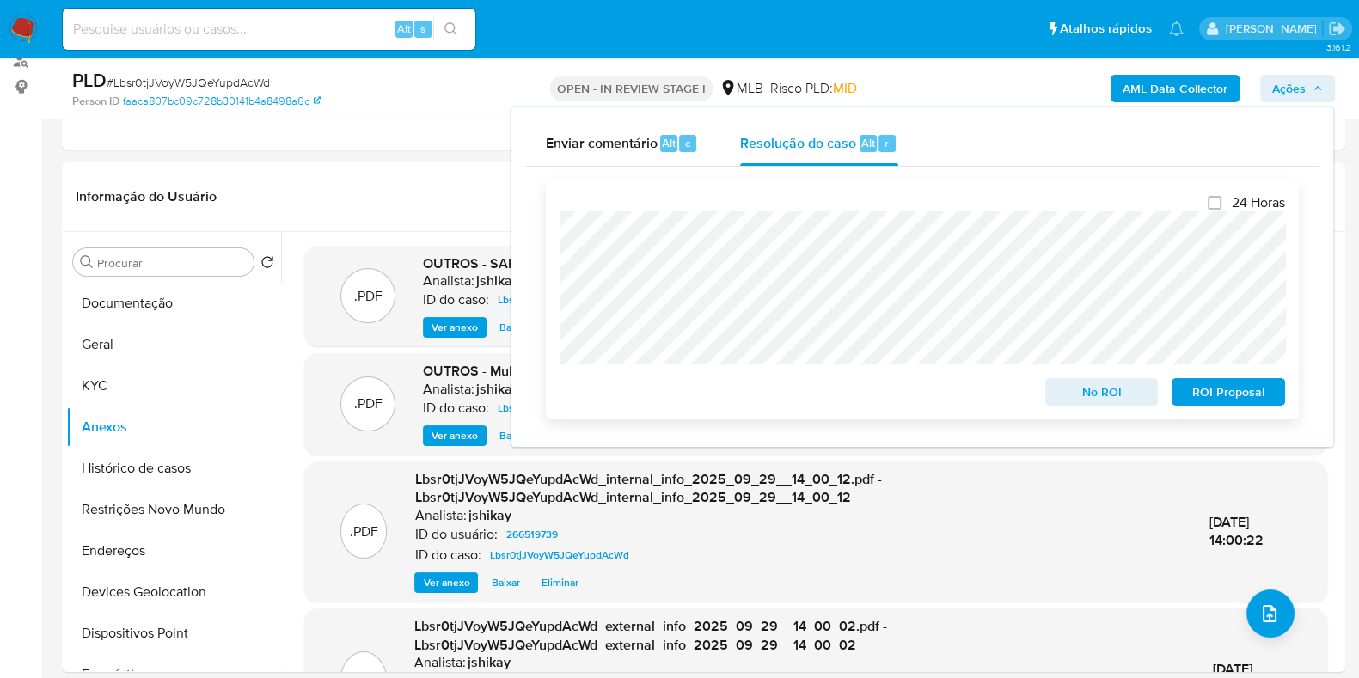
click at [1195, 393] on span "ROI Proposal" at bounding box center [1228, 392] width 89 height 24
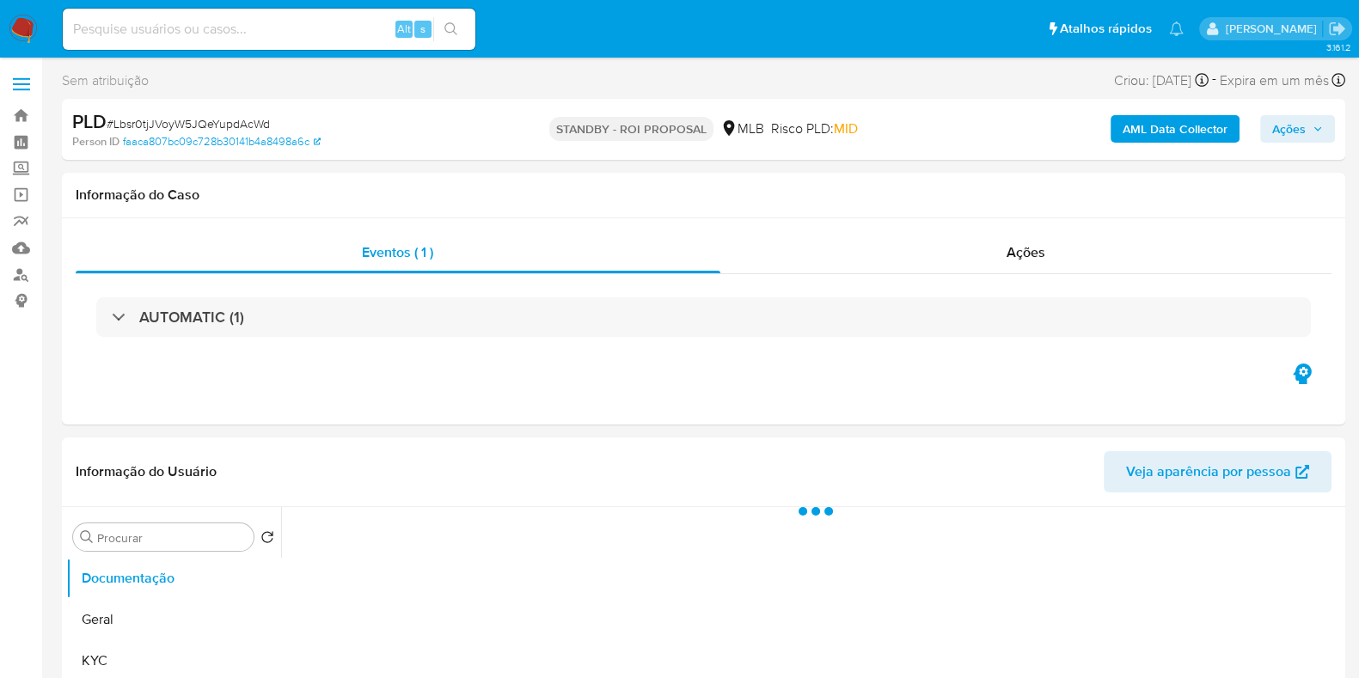
select select "10"
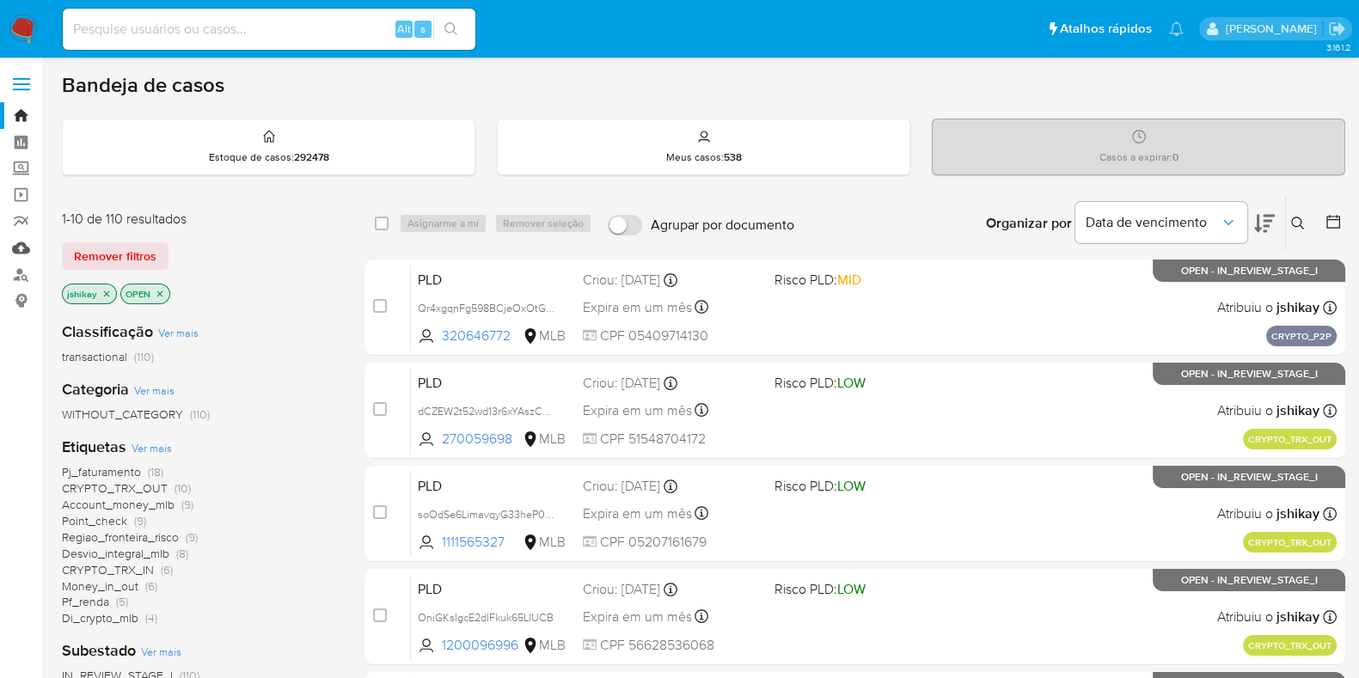
click at [25, 248] on link "Mulan" at bounding box center [102, 248] width 205 height 27
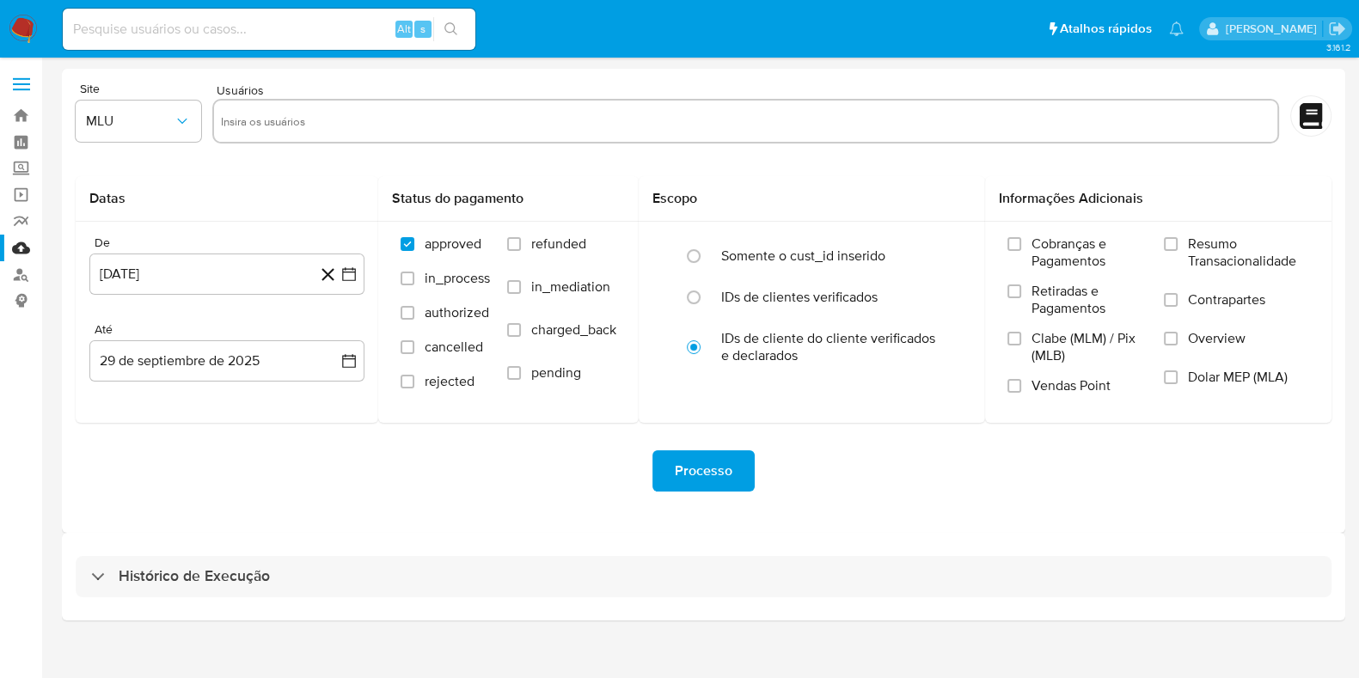
click at [112, 599] on div "Histórico de Execução" at bounding box center [704, 577] width 1284 height 88
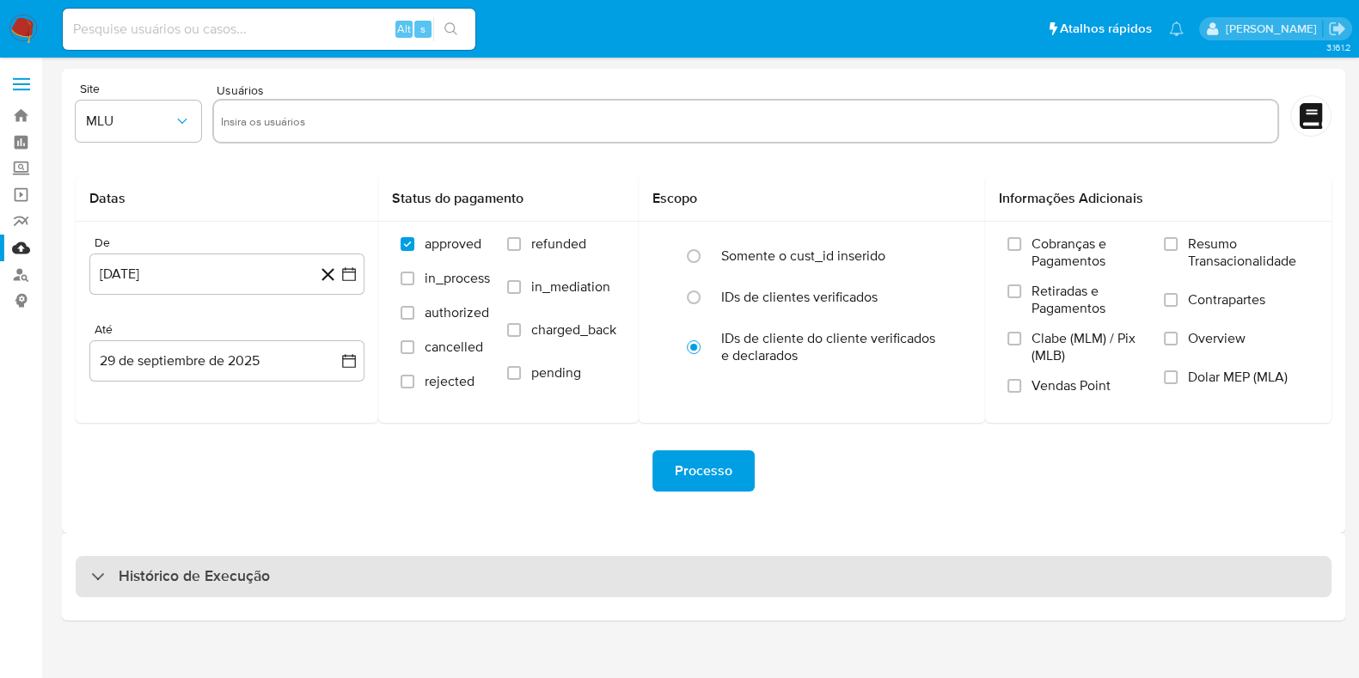
click at [120, 586] on h3 "Histórico de Execução" at bounding box center [194, 577] width 151 height 21
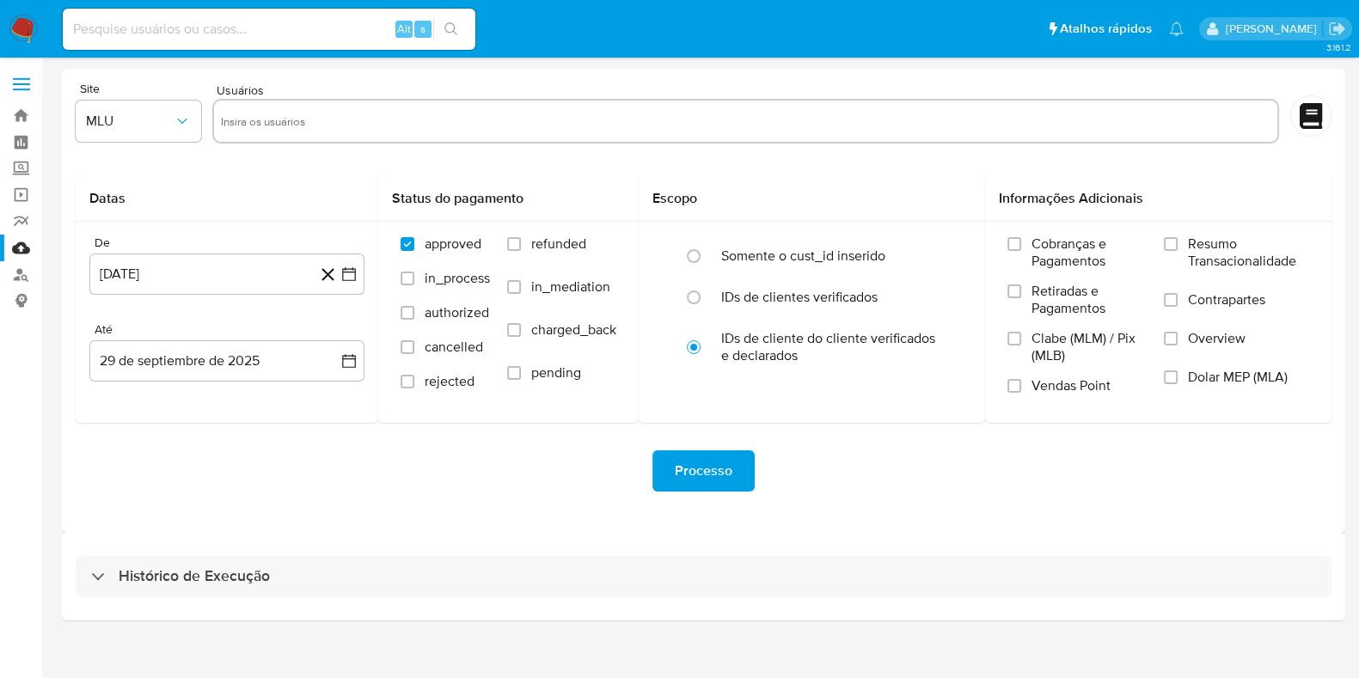
select select "10"
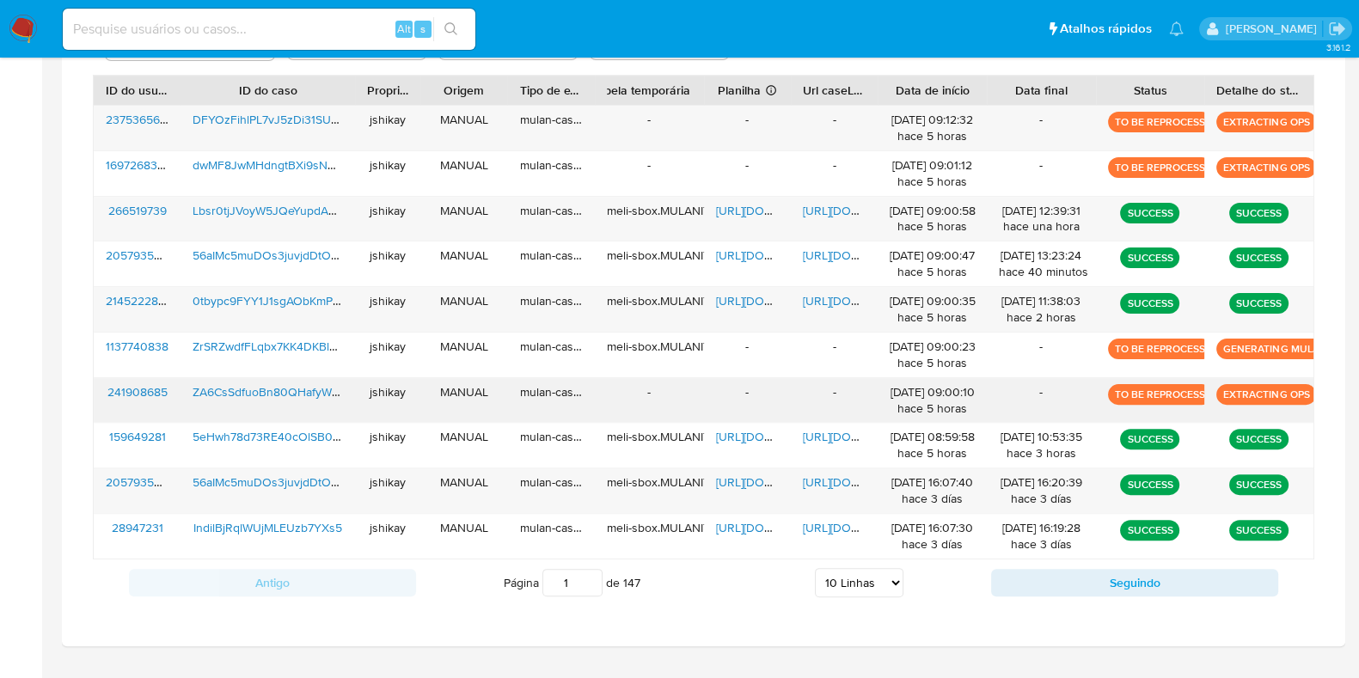
scroll to position [645, 0]
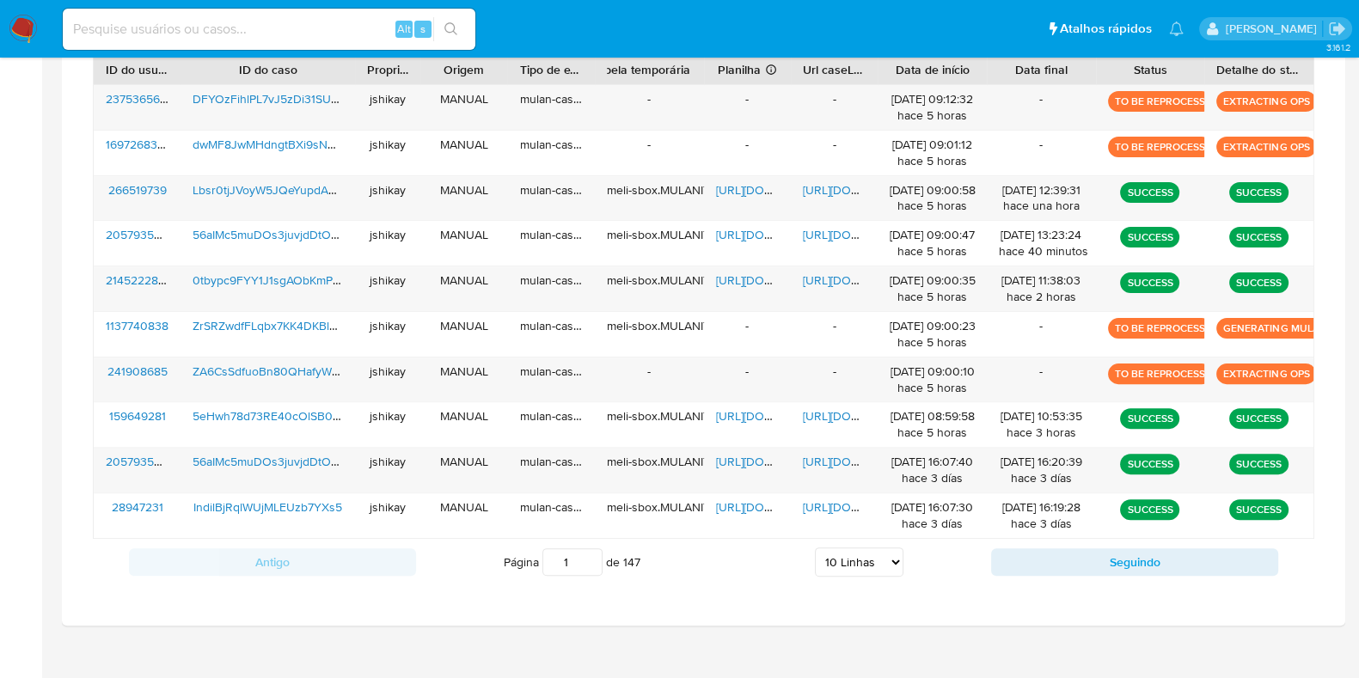
click at [763, 602] on div "Histórico de Execução ID do usuário Estado Tudo Origem Tudo Tipo de execução Tu…" at bounding box center [704, 257] width 1284 height 738
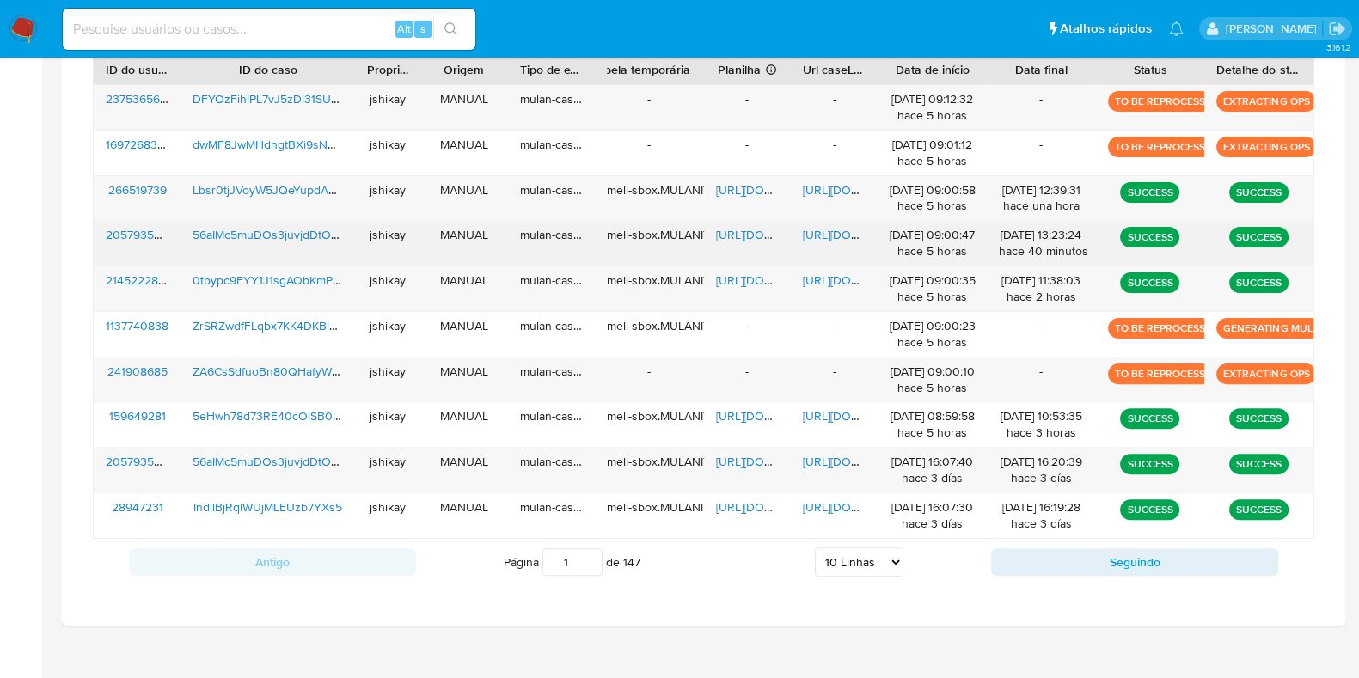
click at [727, 230] on span "https://docs.google.com/spreadsheets/d/1WX-KFf7opFPFGCrcfC5lVgIQOxkL-ewfMK8_Hla…" at bounding box center [775, 234] width 119 height 17
click at [821, 227] on span "https://docs.google.com/document/d/1gknXBqKl5jNKXnURdUJXz4zp4wi3w_WCnArIWxeyn5k…" at bounding box center [862, 234] width 119 height 17
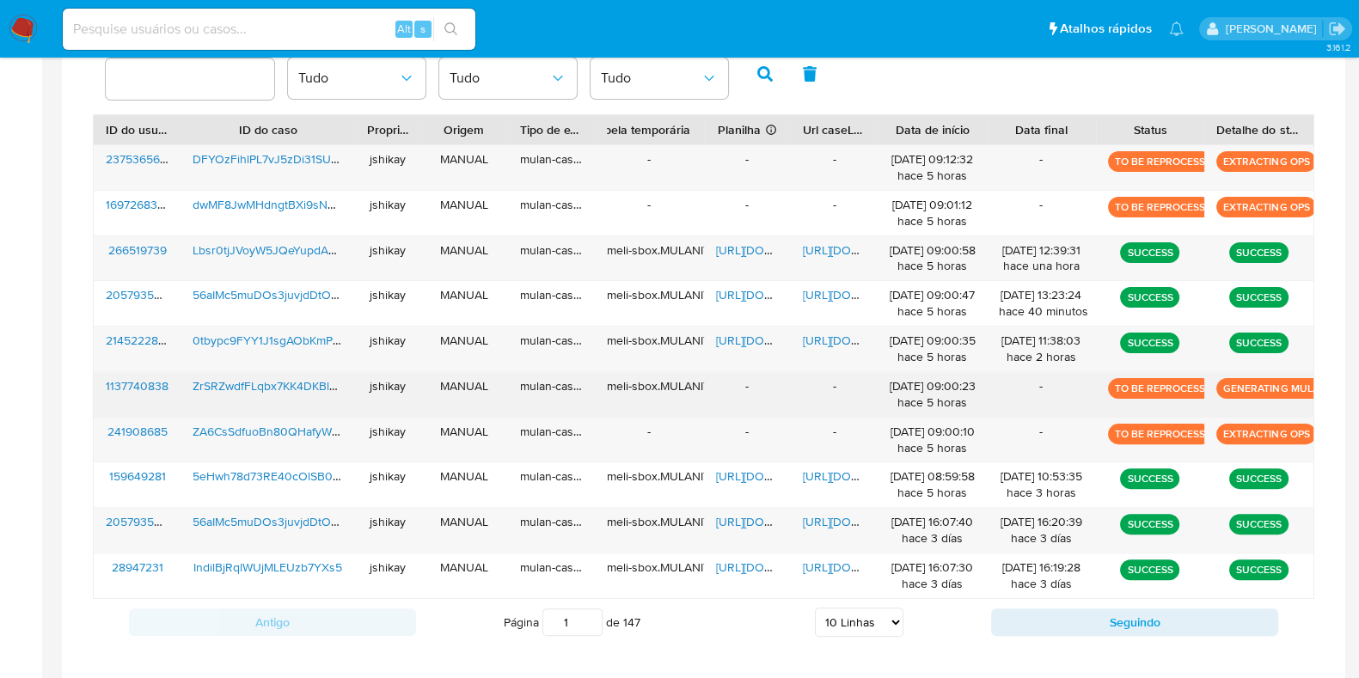
scroll to position [537, 0]
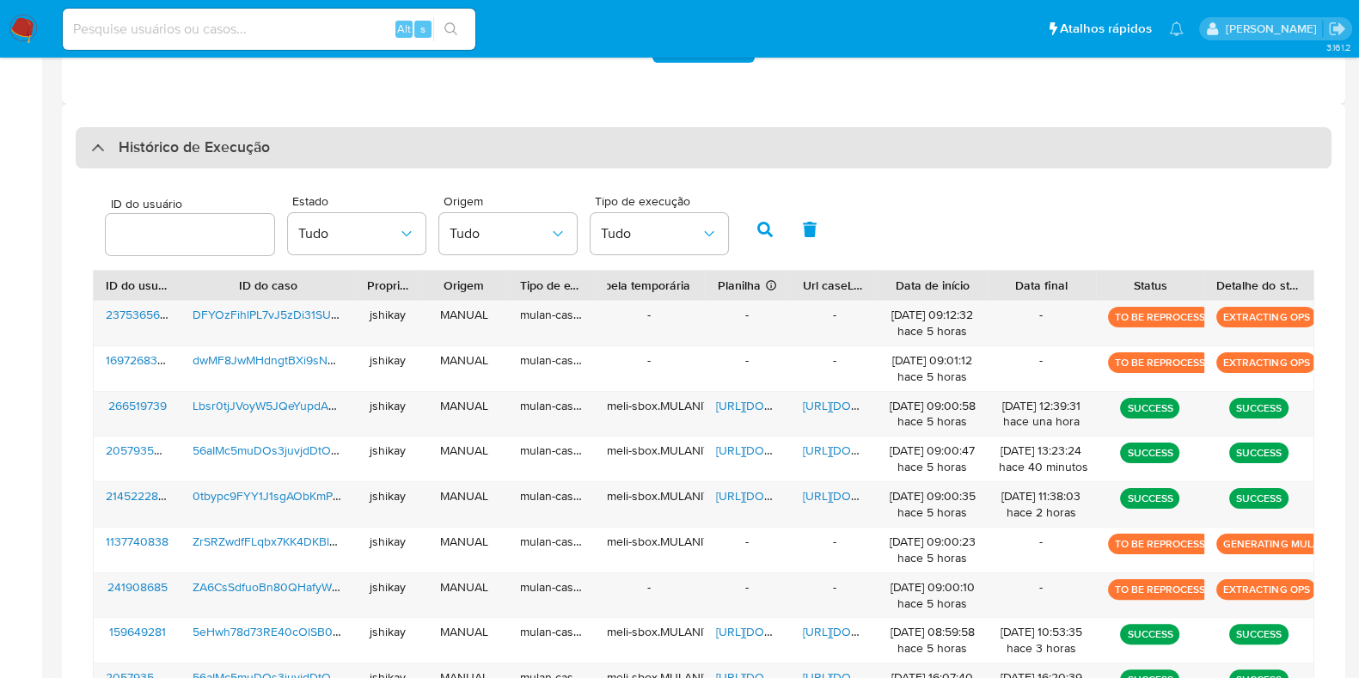
click at [142, 154] on h3 "Histórico de Execução" at bounding box center [194, 148] width 151 height 21
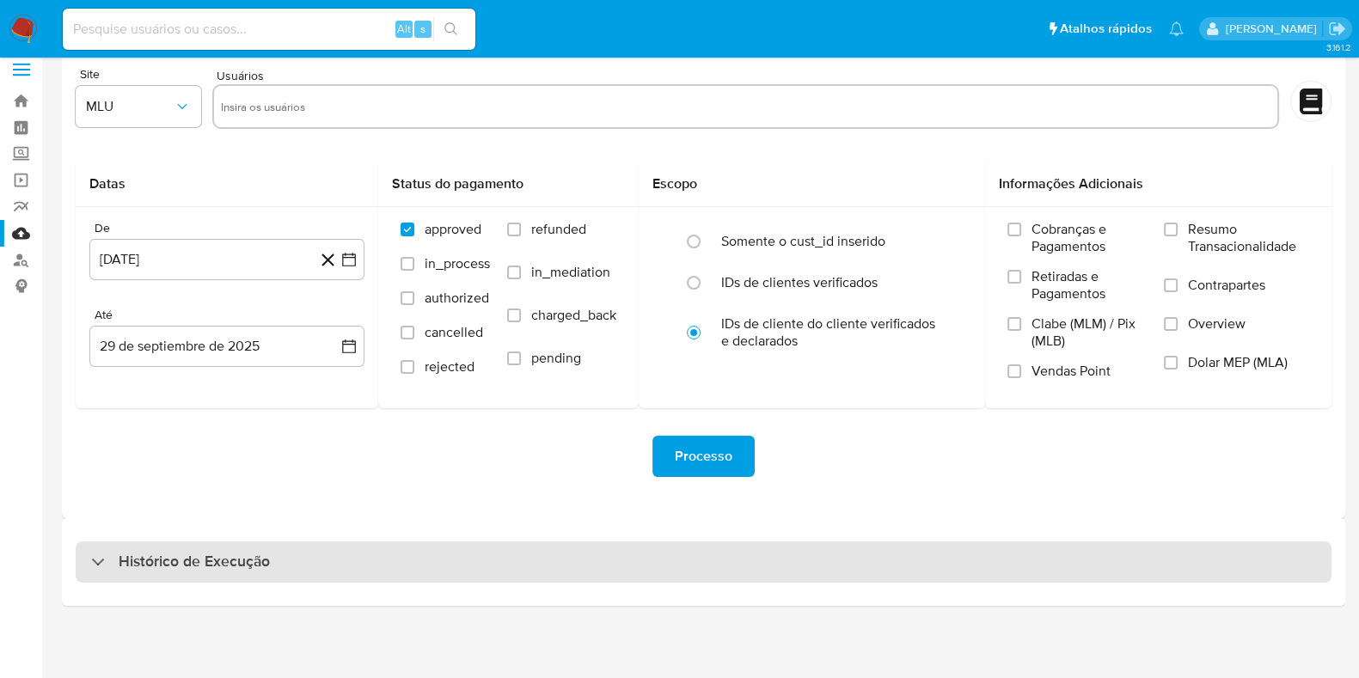
click at [165, 548] on div "Histórico de Execução" at bounding box center [704, 562] width 1256 height 41
select select "10"
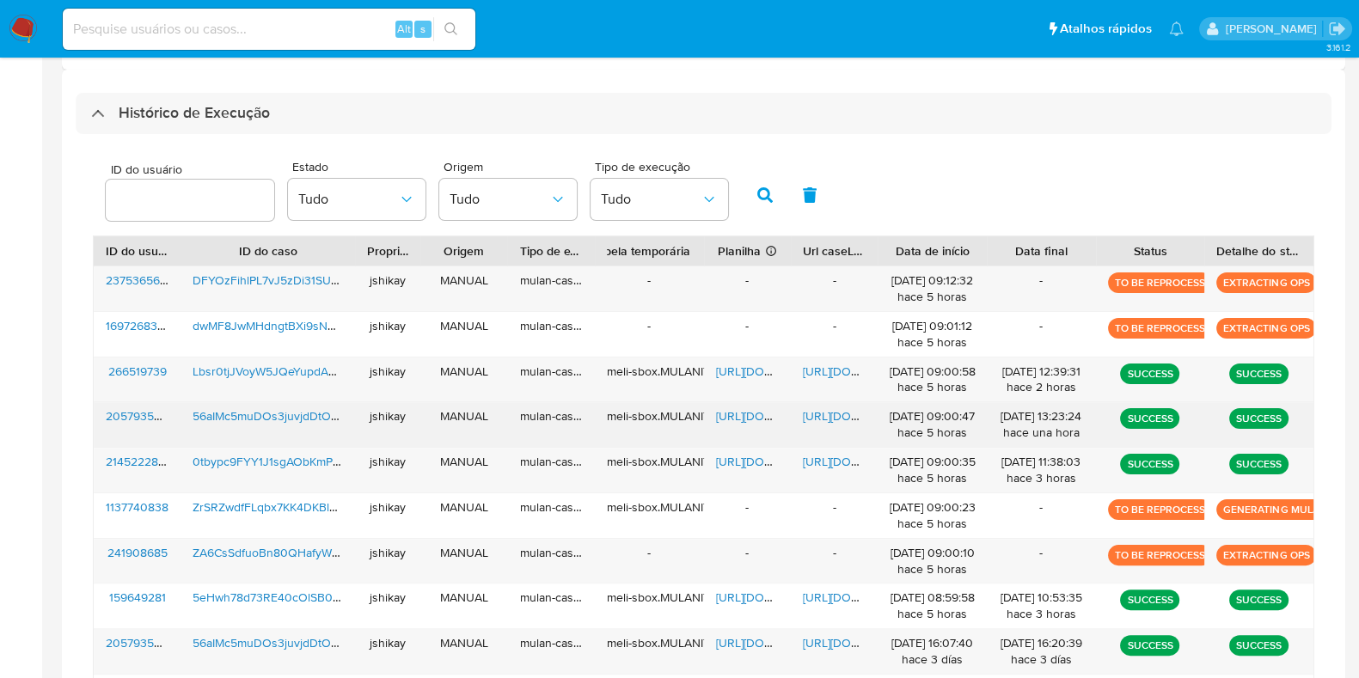
scroll to position [429, 0]
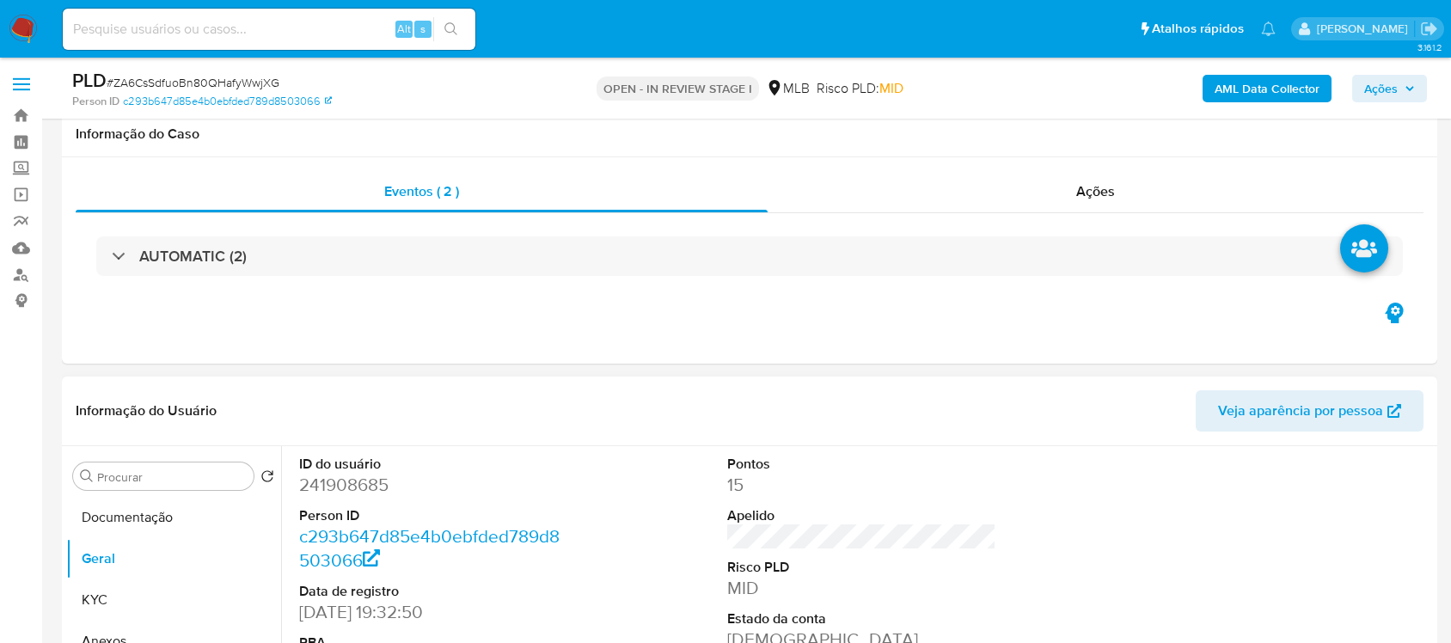
scroll to position [215, 0]
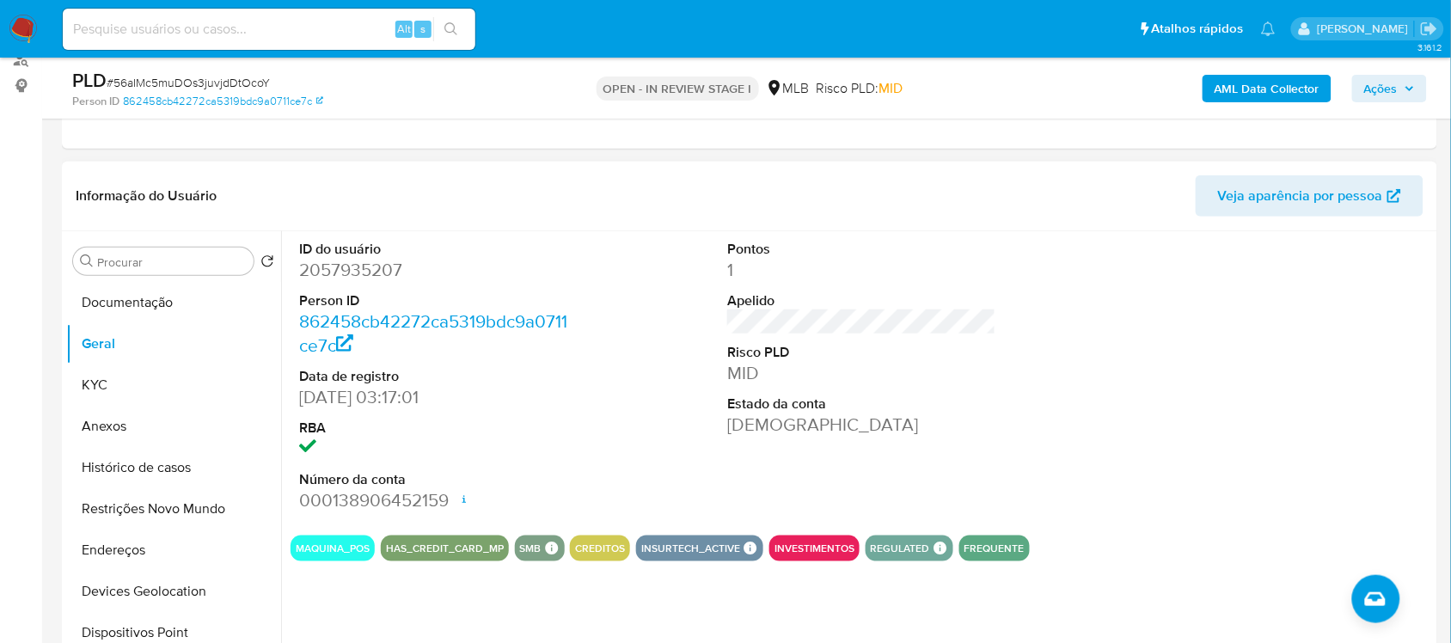
click at [378, 264] on dd "2057935207" at bounding box center [433, 270] width 268 height 24
copy dd "2057935207"
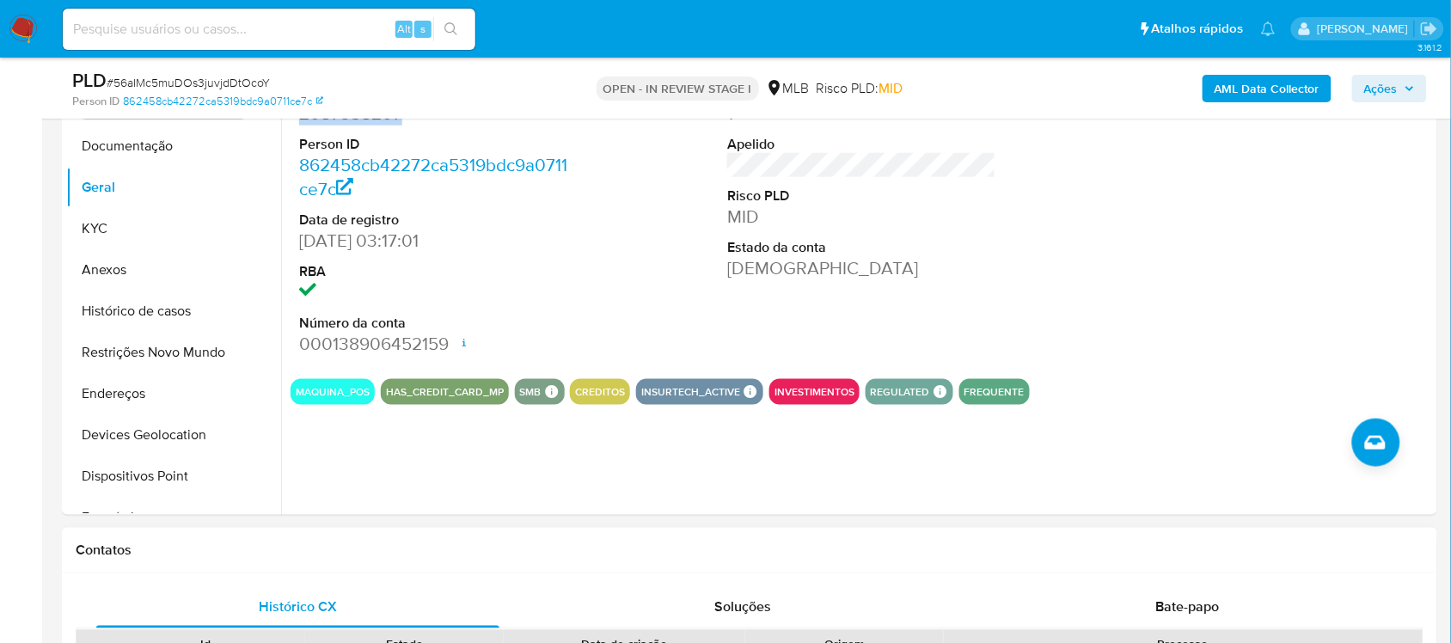
scroll to position [645, 0]
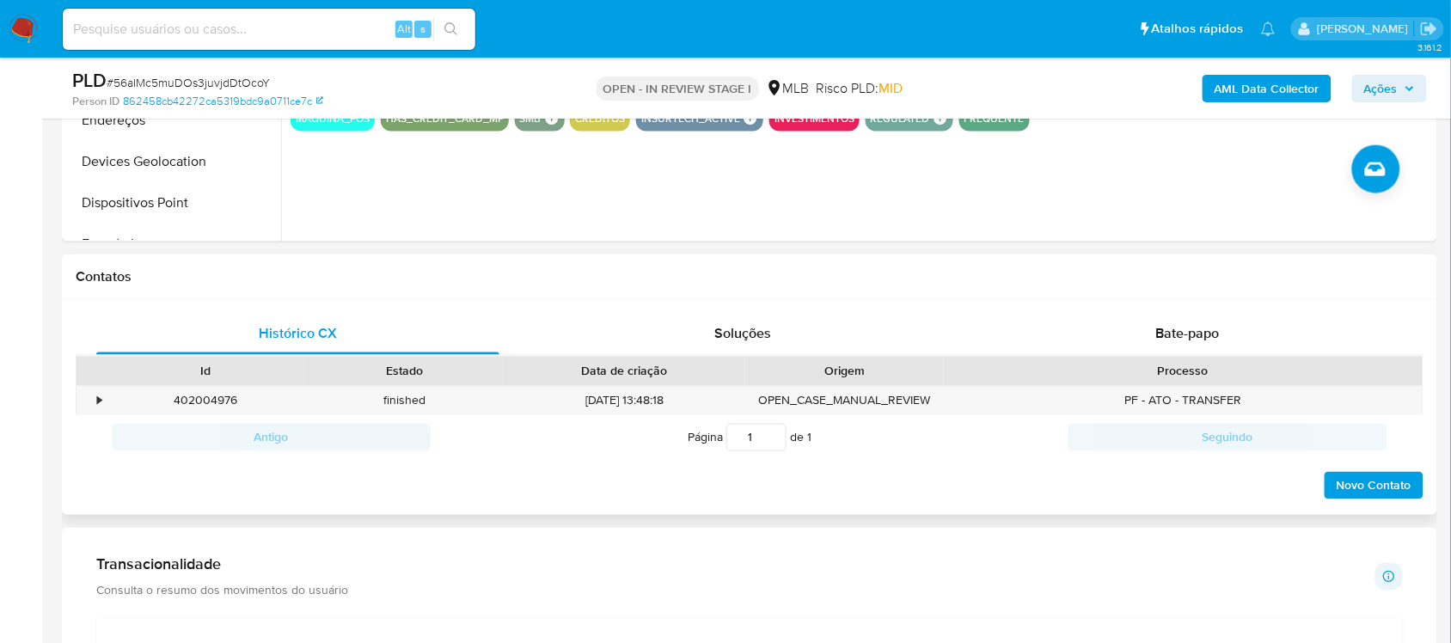
click at [1142, 308] on div "Histórico CX Soluções Bate-papo Id Estado Data de criação Origem Processo • 402…" at bounding box center [749, 408] width 1375 height 216
click at [1135, 325] on div "Bate-papo" at bounding box center [1187, 334] width 403 height 41
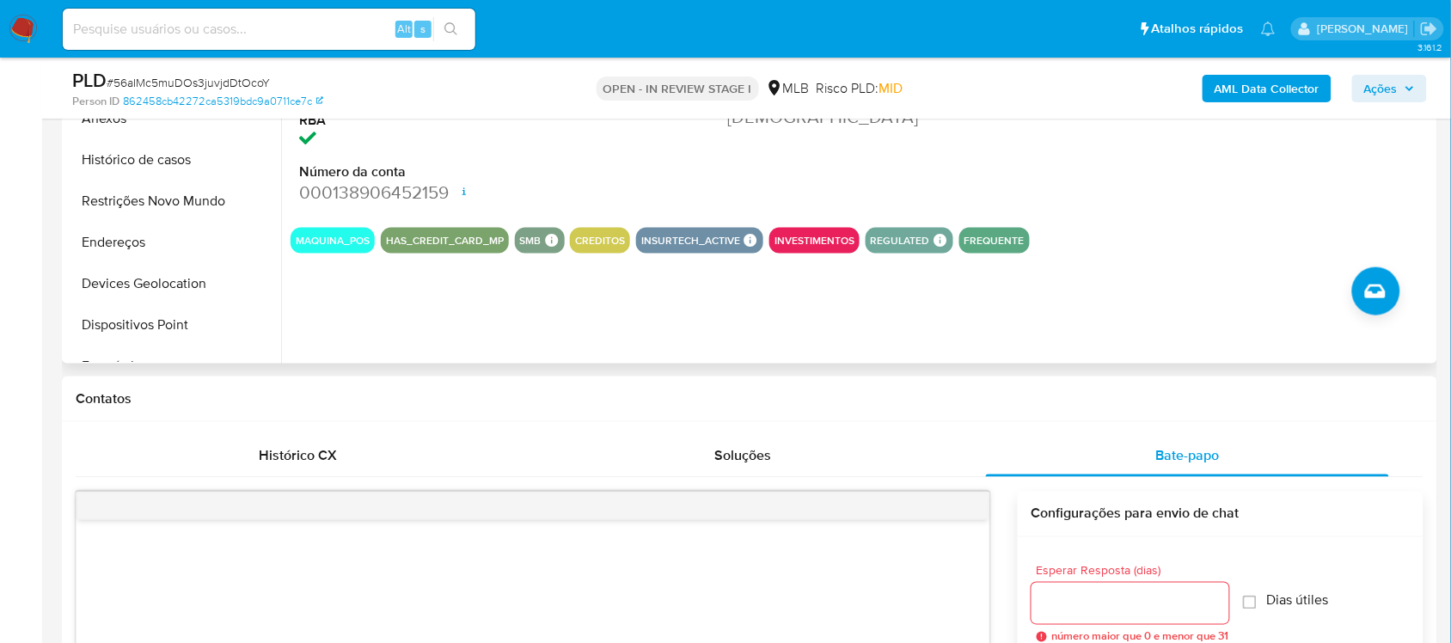
scroll to position [215, 0]
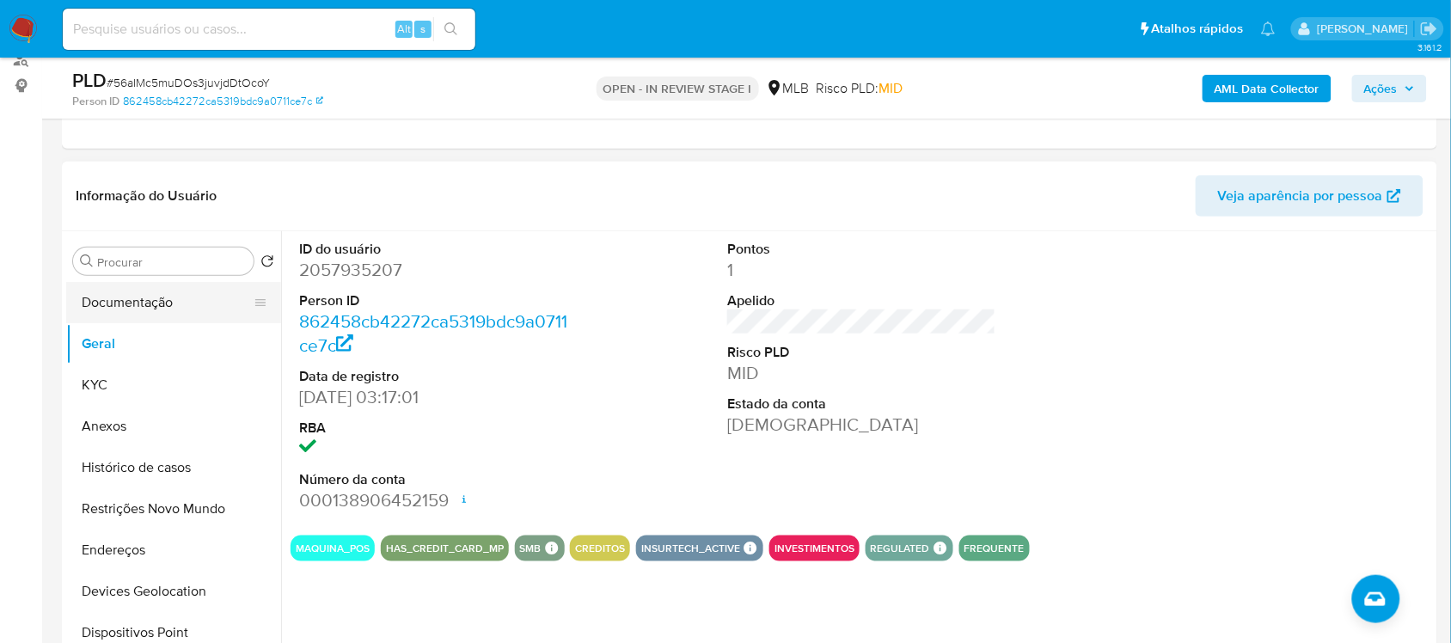
click at [142, 306] on button "Documentação" at bounding box center [166, 302] width 201 height 41
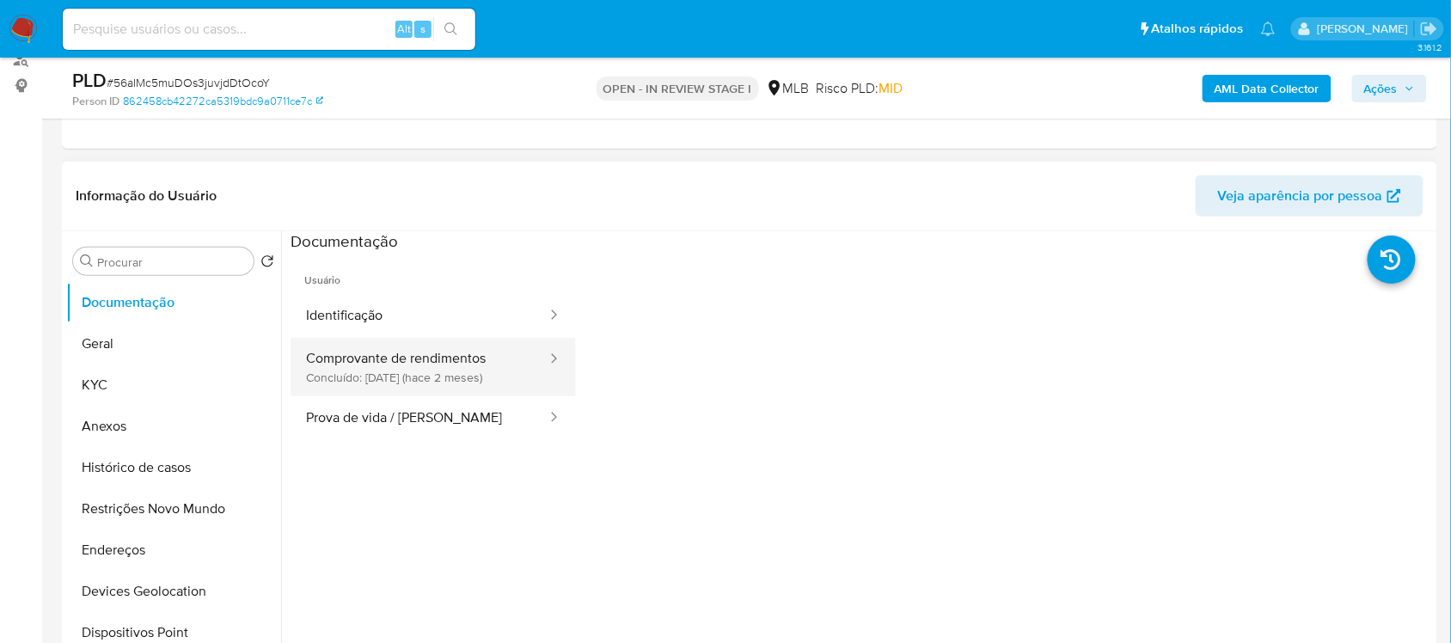
click at [417, 354] on button "Comprovante de rendimentos Concluído: [DATE] (hace 2 meses)" at bounding box center [420, 367] width 258 height 58
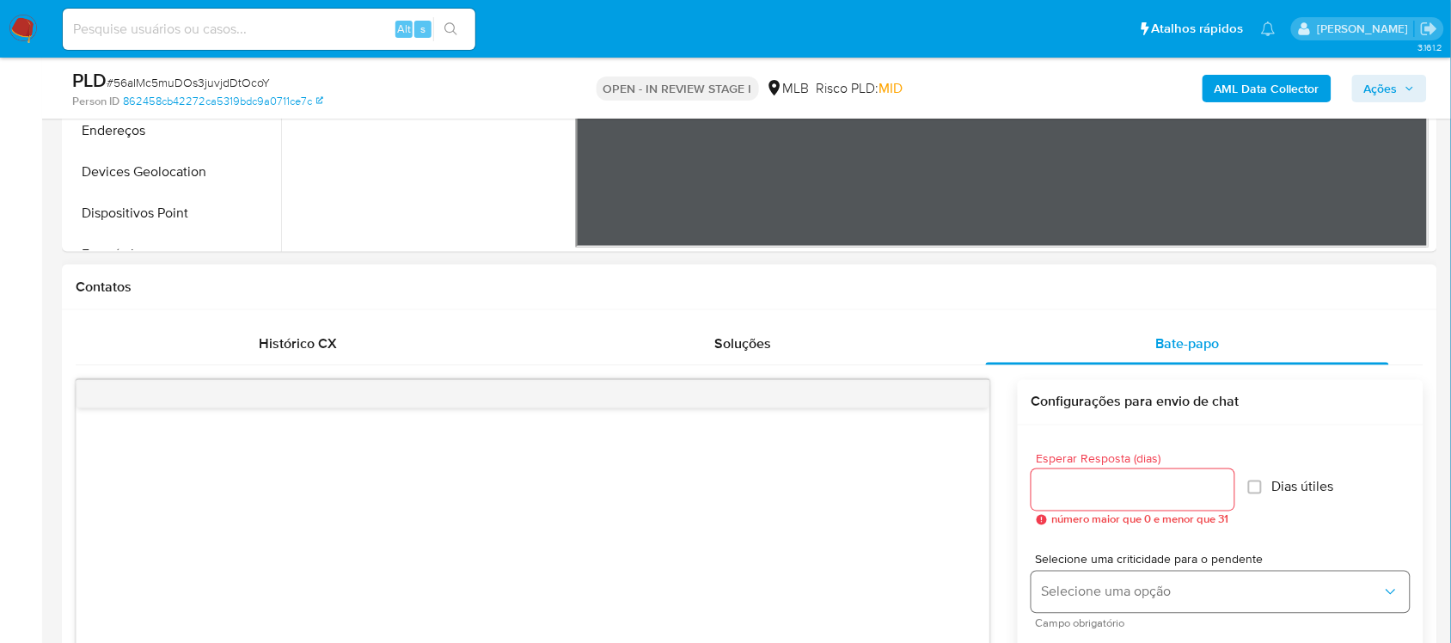
scroll to position [537, 0]
